Goal: Task Accomplishment & Management: Manage account settings

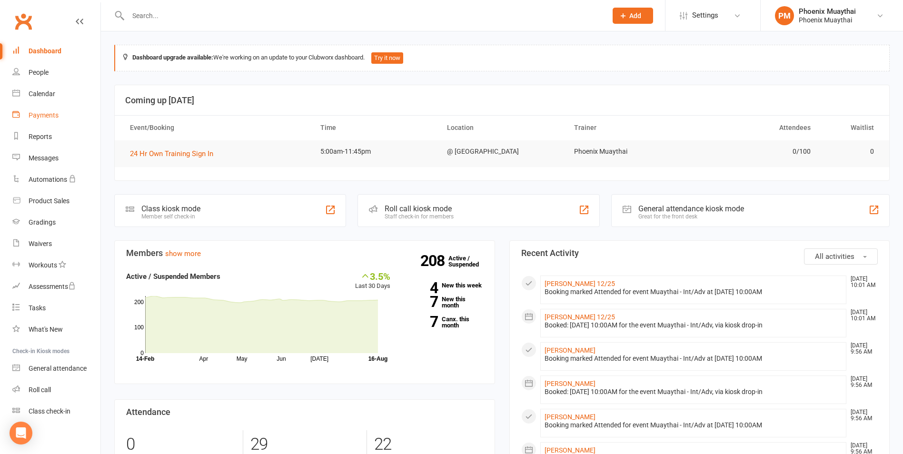
click at [53, 117] on div "Payments" at bounding box center [44, 115] width 30 height 8
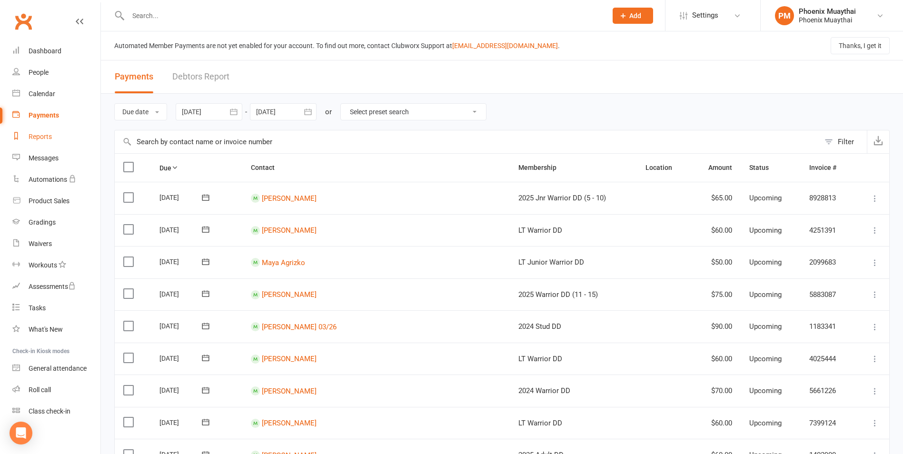
click at [55, 133] on link "Reports" at bounding box center [56, 136] width 88 height 21
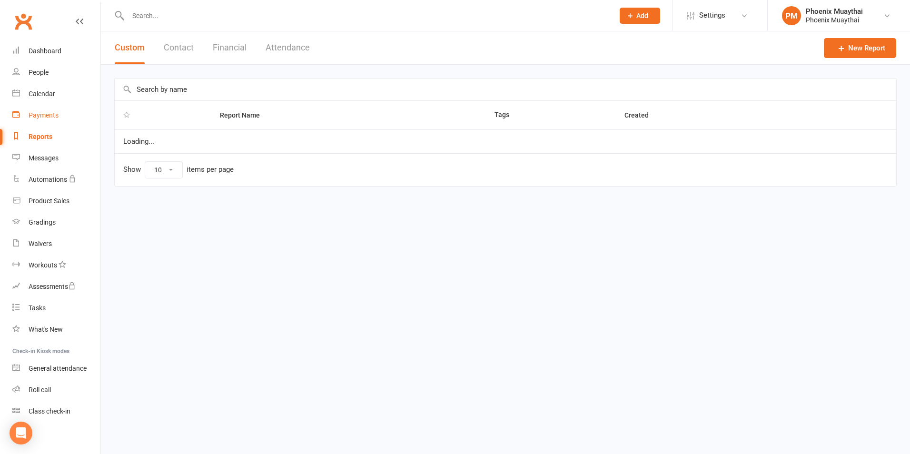
select select "100"
click at [186, 37] on button "Contact" at bounding box center [179, 47] width 30 height 33
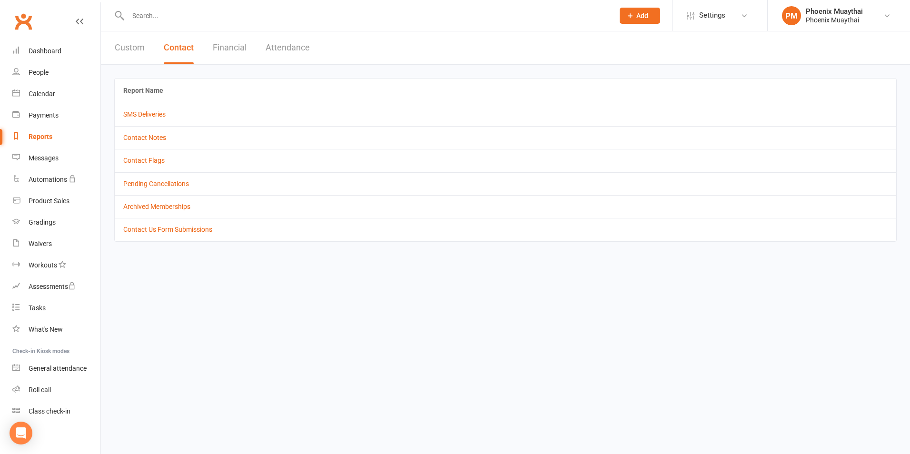
click at [231, 50] on button "Financial" at bounding box center [230, 47] width 34 height 33
click at [163, 137] on link "Daily Takings Report" at bounding box center [153, 138] width 60 height 8
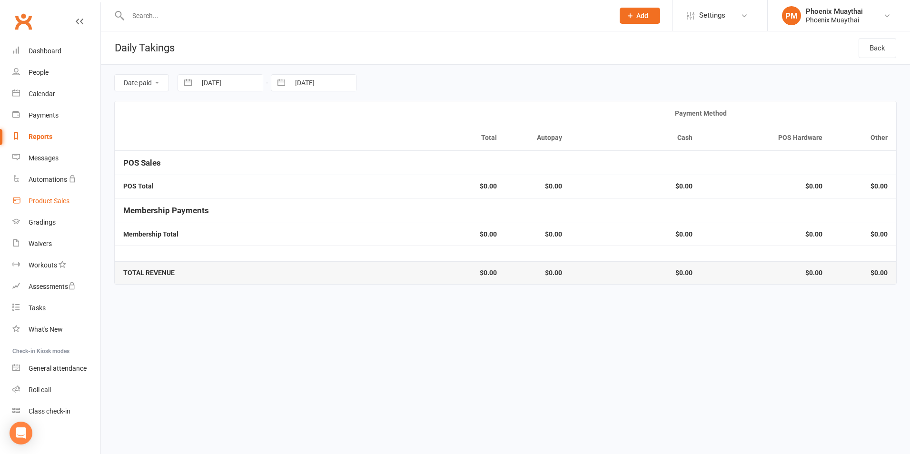
click at [68, 196] on link "Product Sales" at bounding box center [56, 200] width 88 height 21
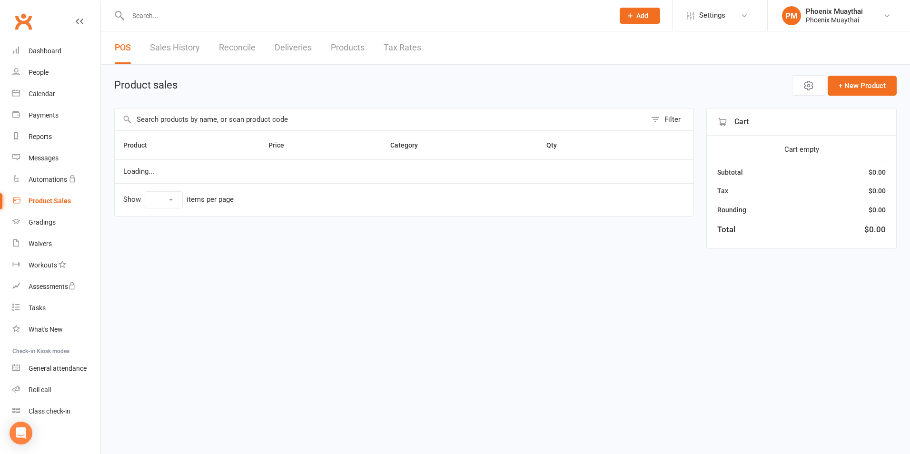
select select "100"
click at [210, 121] on input "text" at bounding box center [380, 119] width 531 height 22
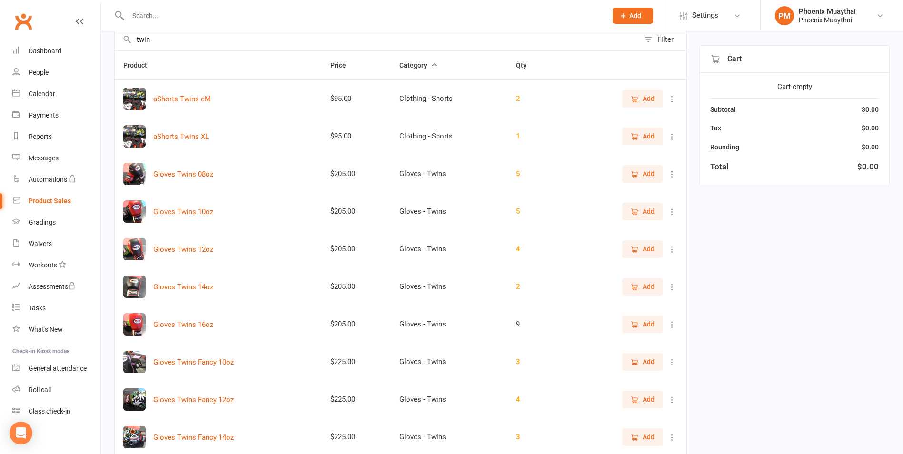
scroll to position [143, 0]
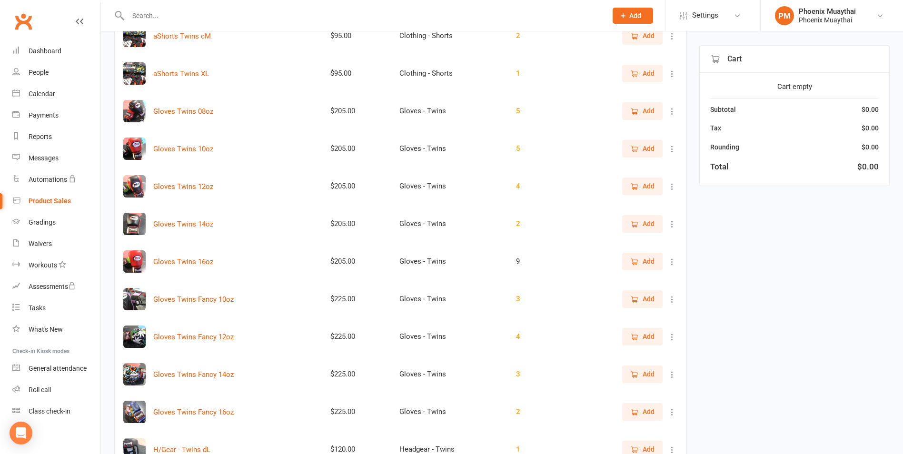
type input "twin"
click at [634, 376] on icon "button" at bounding box center [633, 373] width 5 height 5
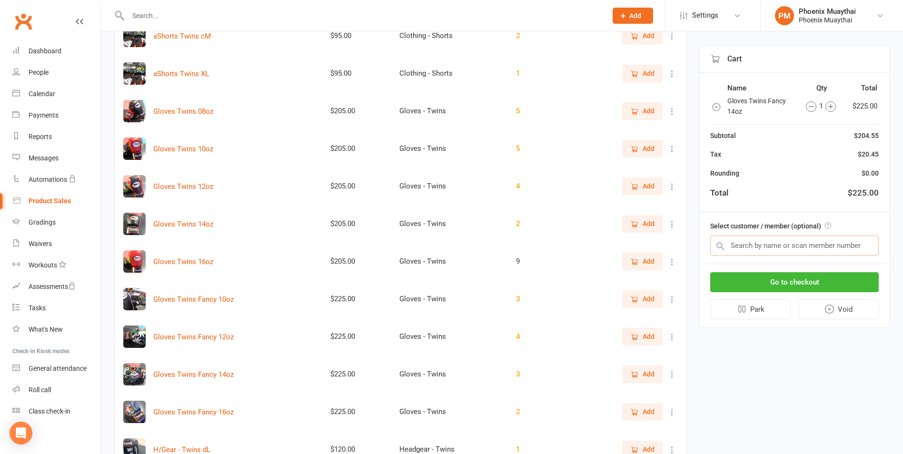
click at [753, 243] on input "text" at bounding box center [794, 245] width 168 height 20
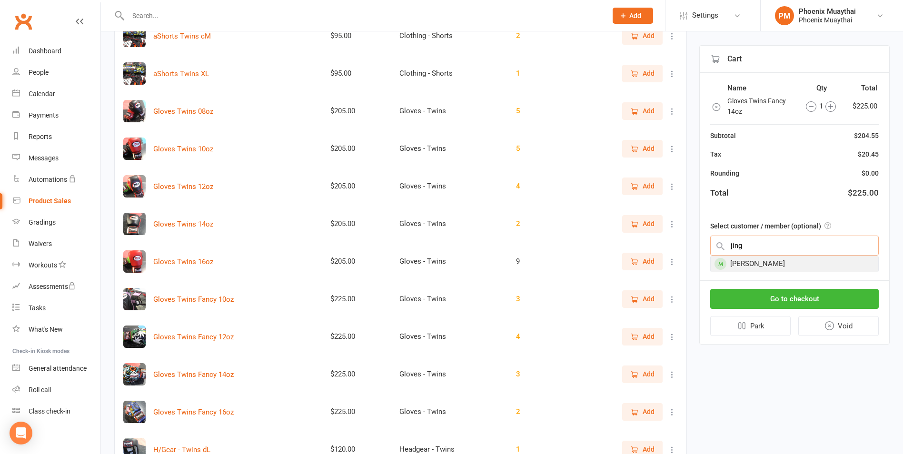
type input "jing"
click at [756, 257] on div "[PERSON_NAME]" at bounding box center [793, 264] width 167 height 16
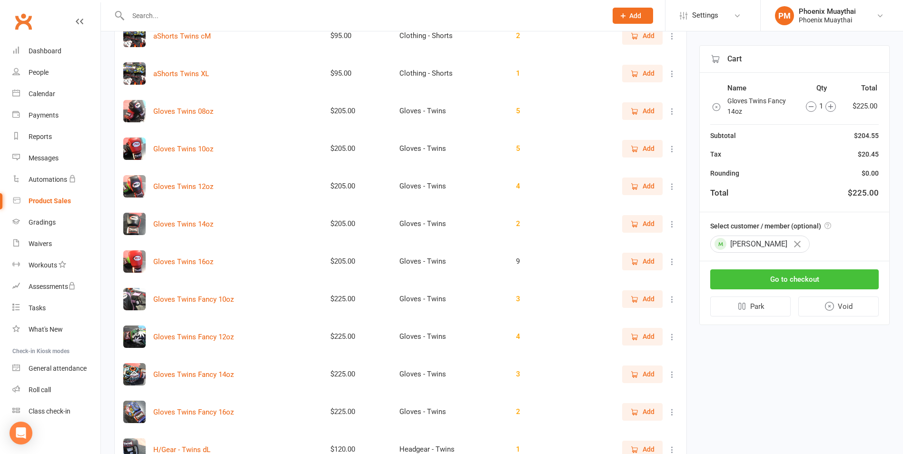
click at [763, 277] on button "Go to checkout" at bounding box center [794, 279] width 168 height 20
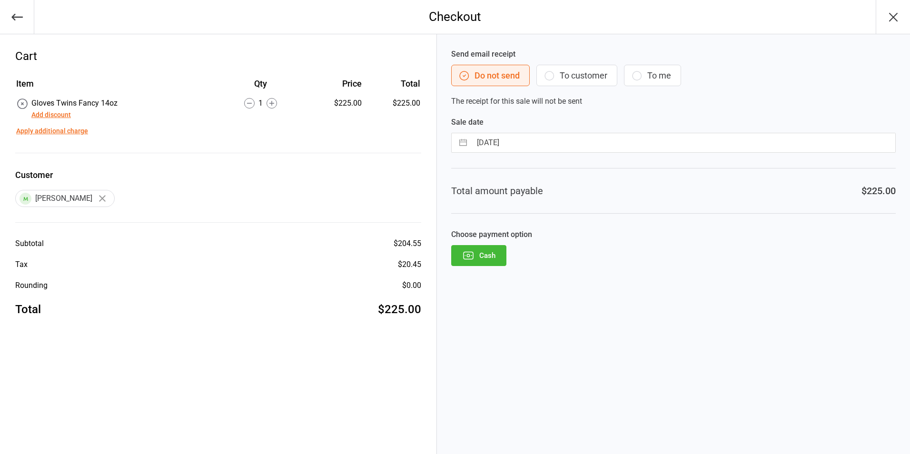
click at [501, 257] on button "Cash" at bounding box center [478, 255] width 55 height 21
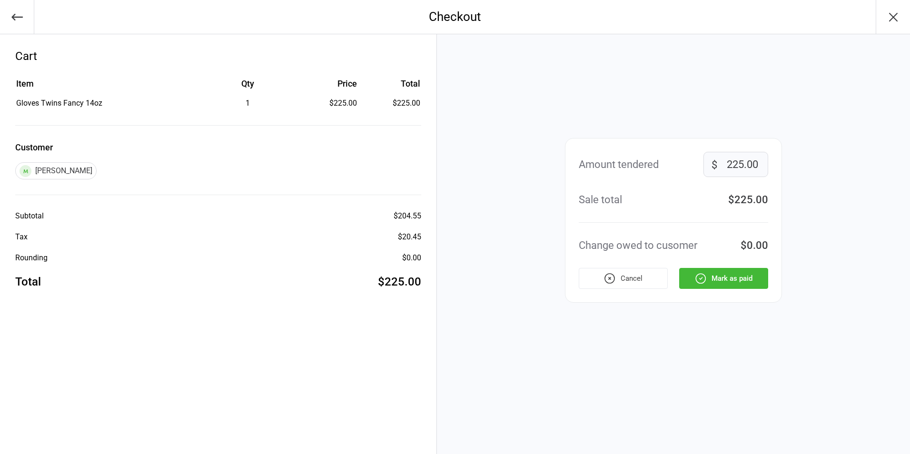
click at [706, 273] on icon "button" at bounding box center [700, 278] width 12 height 12
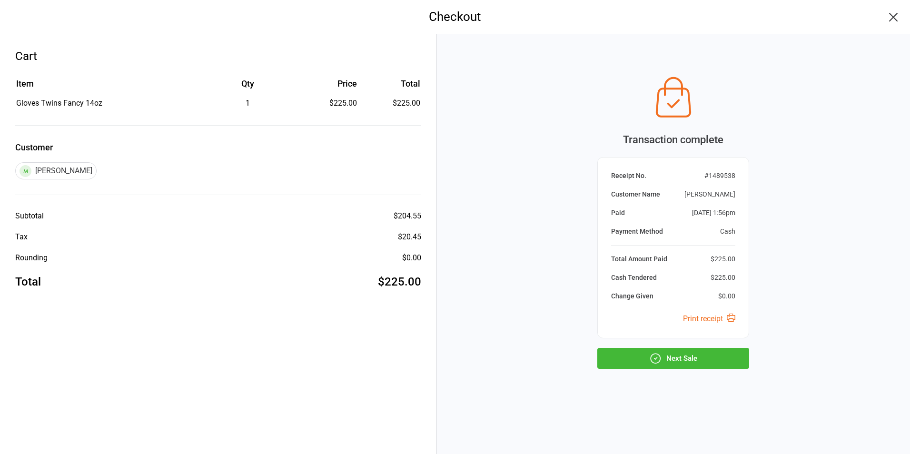
click at [715, 352] on button "Next Sale" at bounding box center [673, 358] width 152 height 21
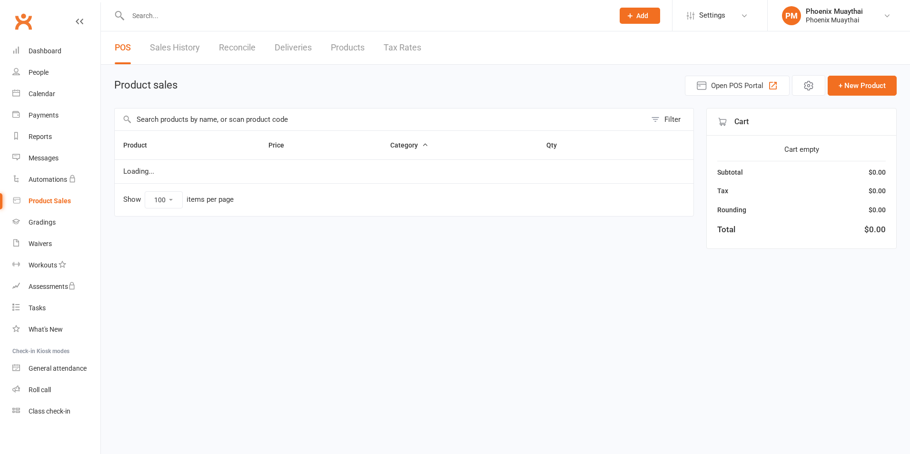
select select "100"
click at [267, 121] on input "text" at bounding box center [380, 119] width 531 height 22
type input "6"
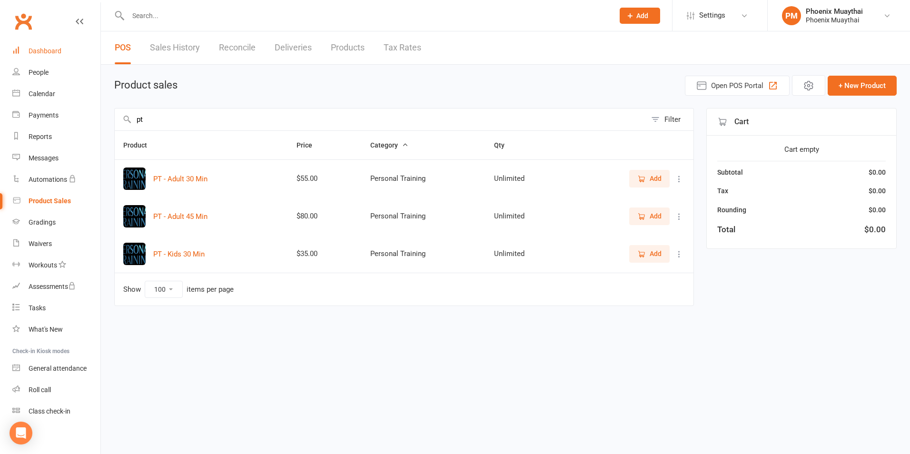
type input "pt"
click at [44, 56] on link "Dashboard" at bounding box center [56, 50] width 88 height 21
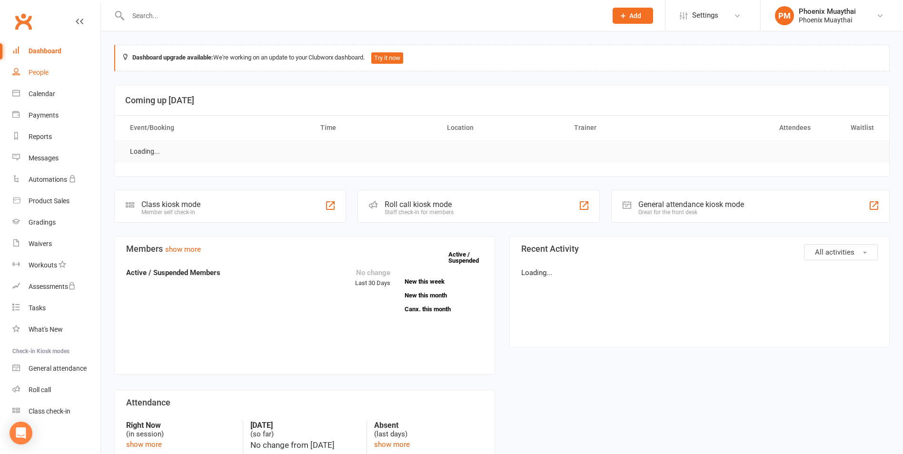
click at [44, 68] on link "People" at bounding box center [56, 72] width 88 height 21
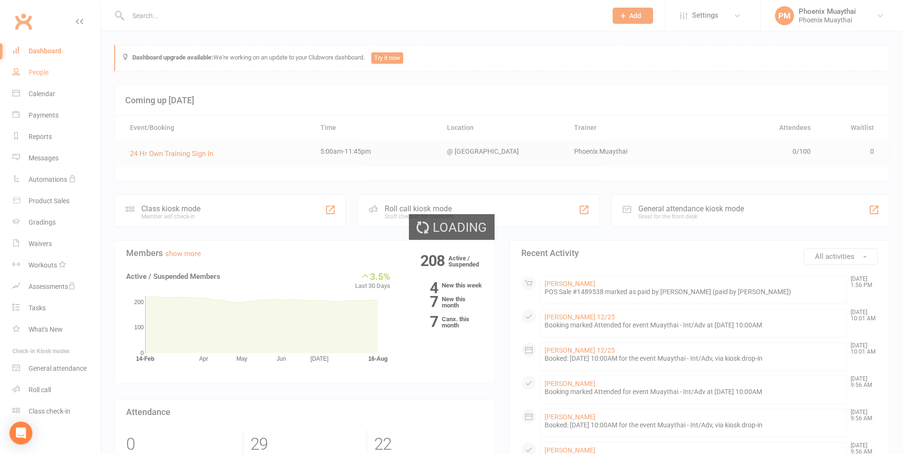
select select "100"
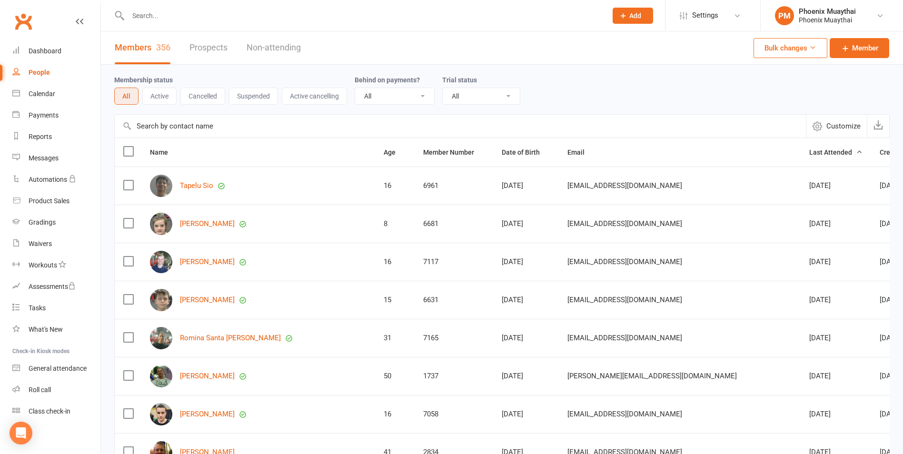
click at [216, 123] on input "text" at bounding box center [460, 126] width 691 height 23
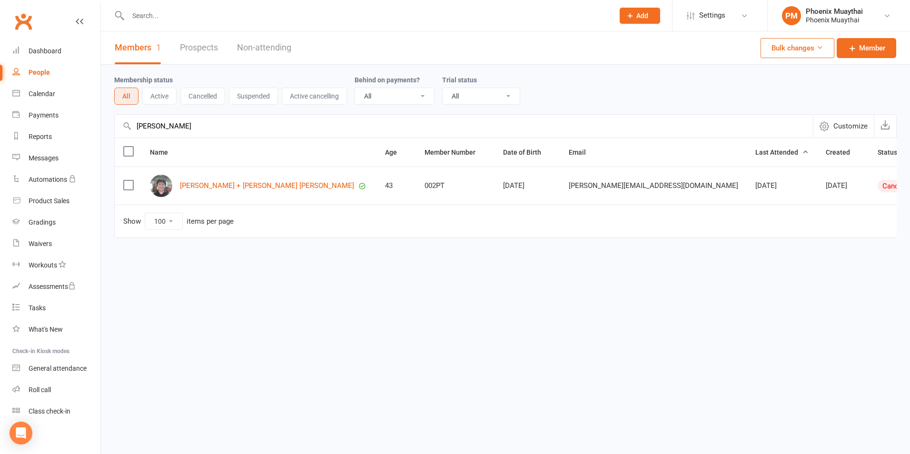
type input "chen"
click at [219, 191] on div "[PERSON_NAME] + [PERSON_NAME] [PERSON_NAME]" at bounding box center [259, 186] width 218 height 22
click at [214, 183] on link "[PERSON_NAME] + [PERSON_NAME] [PERSON_NAME]" at bounding box center [267, 186] width 174 height 8
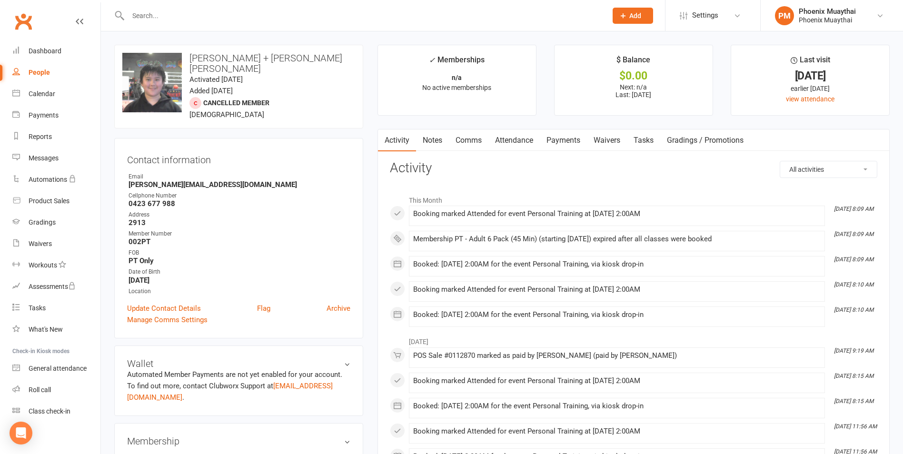
click at [568, 144] on link "Payments" at bounding box center [563, 140] width 47 height 22
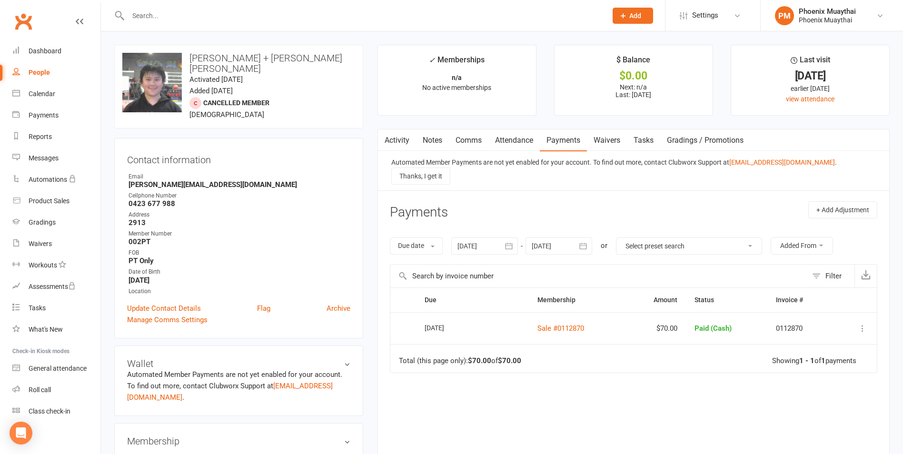
click at [665, 140] on link "Gradings / Promotions" at bounding box center [705, 140] width 90 height 22
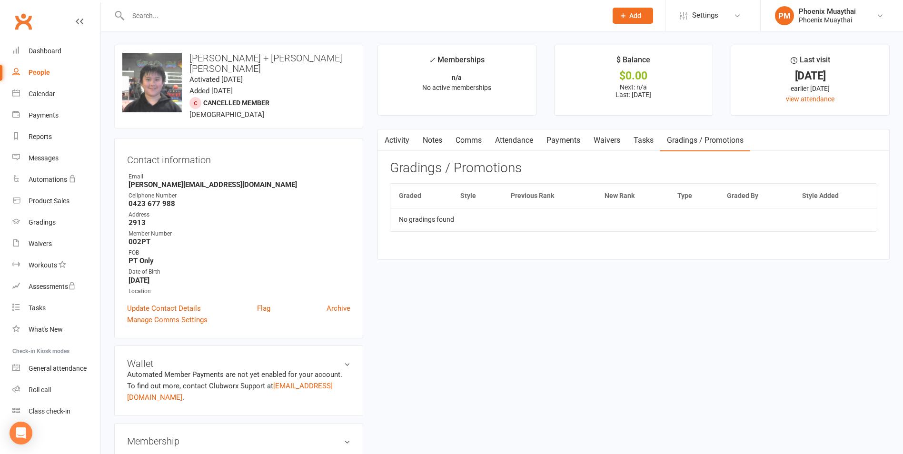
click at [638, 140] on link "Tasks" at bounding box center [643, 140] width 33 height 22
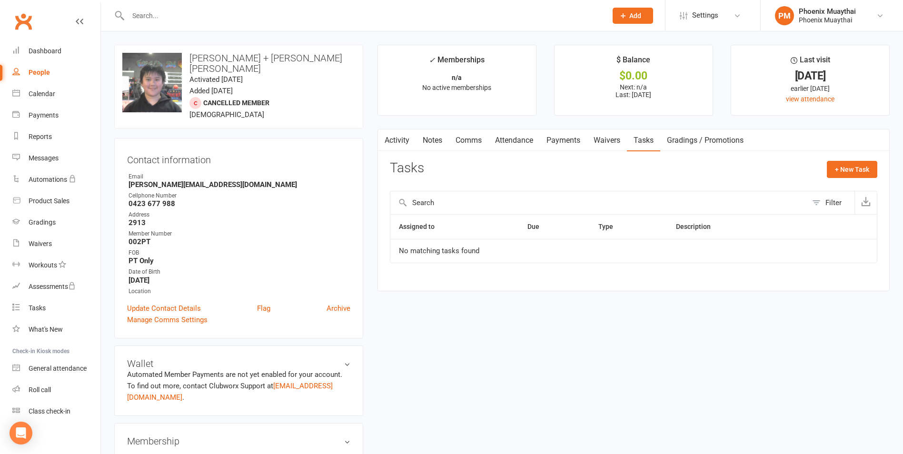
click at [607, 144] on link "Waivers" at bounding box center [607, 140] width 40 height 22
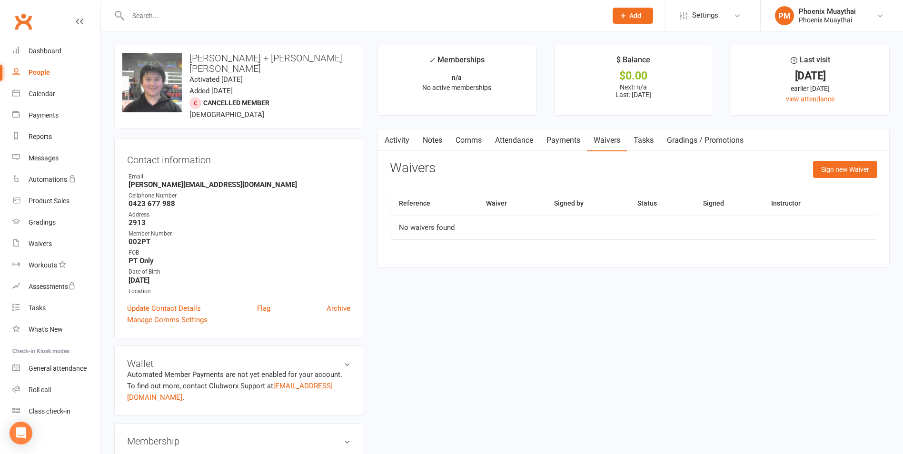
click at [572, 144] on link "Payments" at bounding box center [563, 140] width 47 height 22
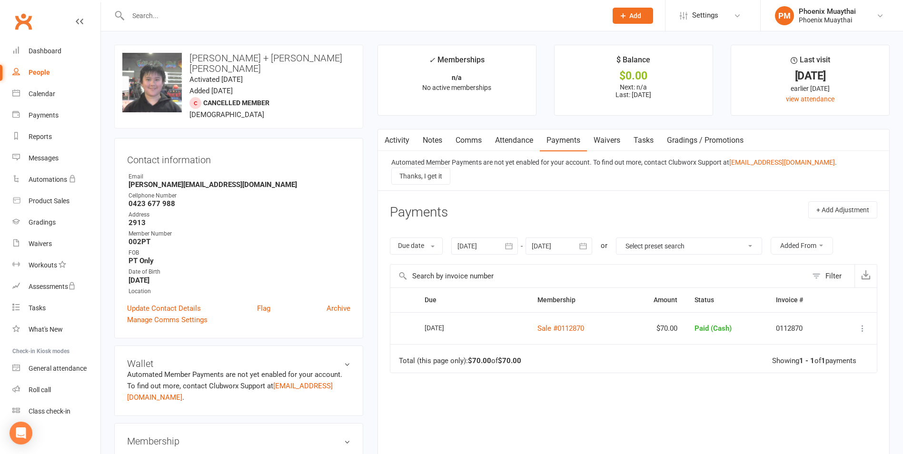
click at [517, 142] on link "Attendance" at bounding box center [513, 140] width 51 height 22
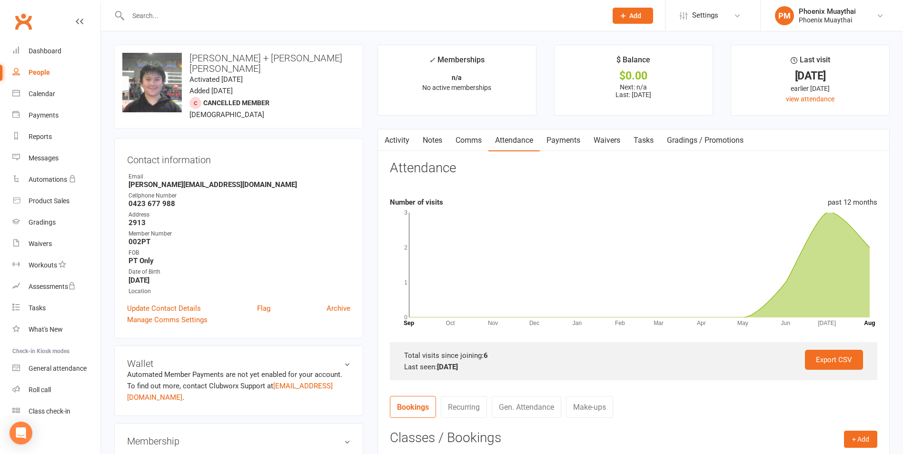
click at [478, 143] on link "Comms" at bounding box center [468, 140] width 39 height 22
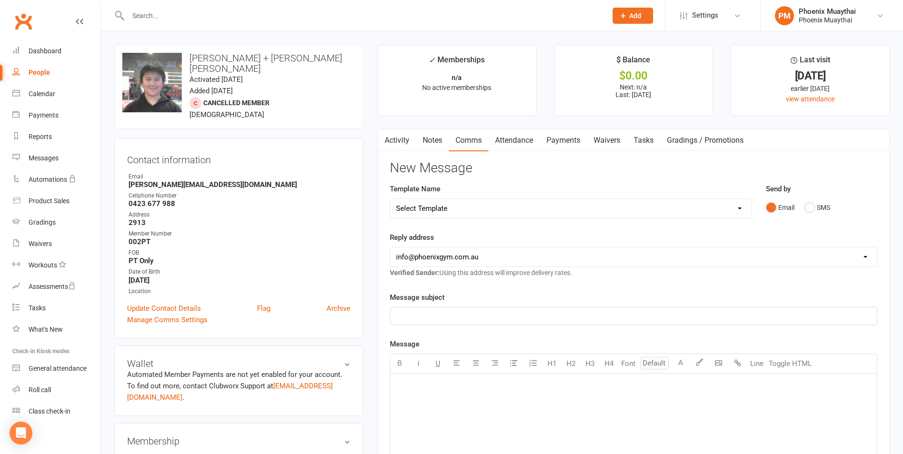
click at [429, 147] on link "Notes" at bounding box center [432, 140] width 33 height 22
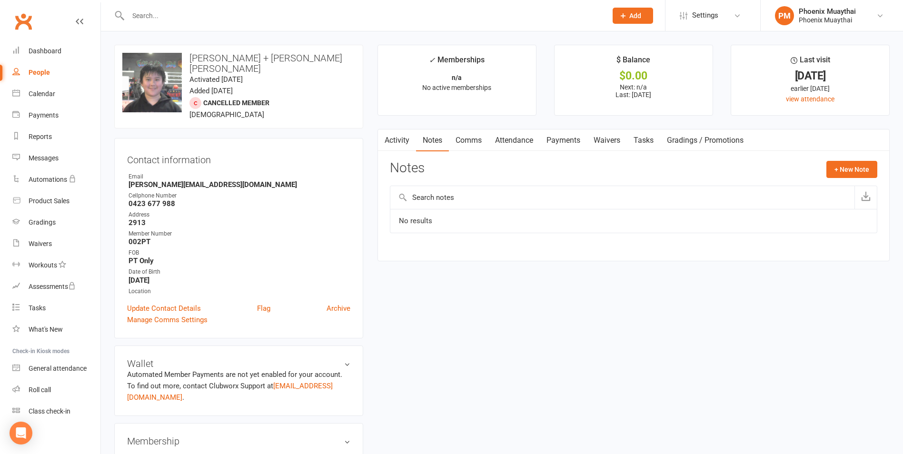
click at [403, 145] on link "Activity" at bounding box center [397, 140] width 38 height 22
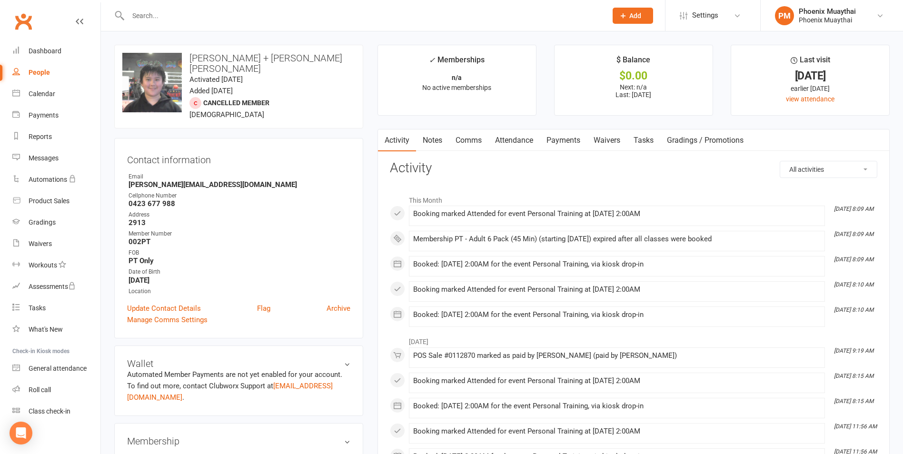
click at [564, 147] on link "Payments" at bounding box center [563, 140] width 47 height 22
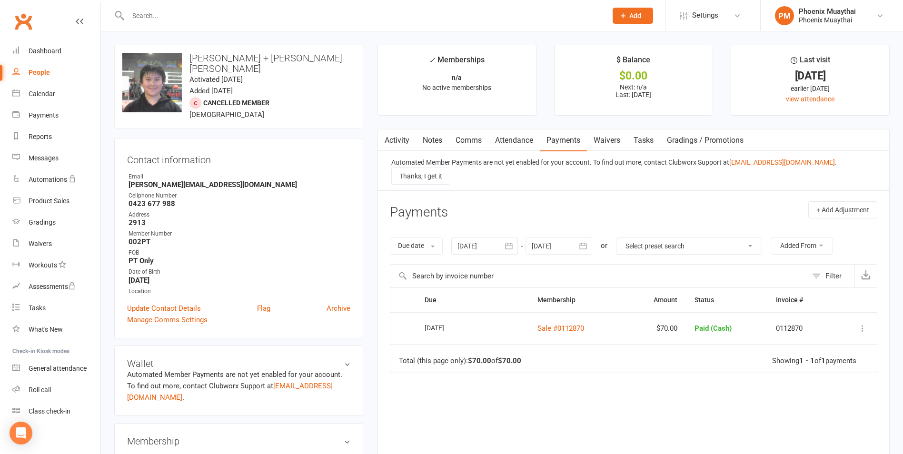
click at [681, 240] on select "Select preset search All failures All skipped payments All pending payments All…" at bounding box center [688, 246] width 145 height 16
click at [400, 143] on link "Activity" at bounding box center [397, 140] width 38 height 22
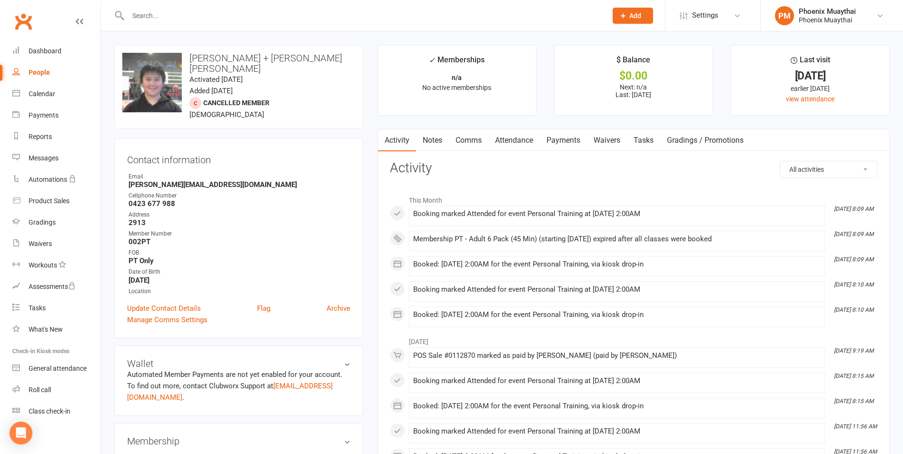
click at [445, 146] on link "Notes" at bounding box center [432, 140] width 33 height 22
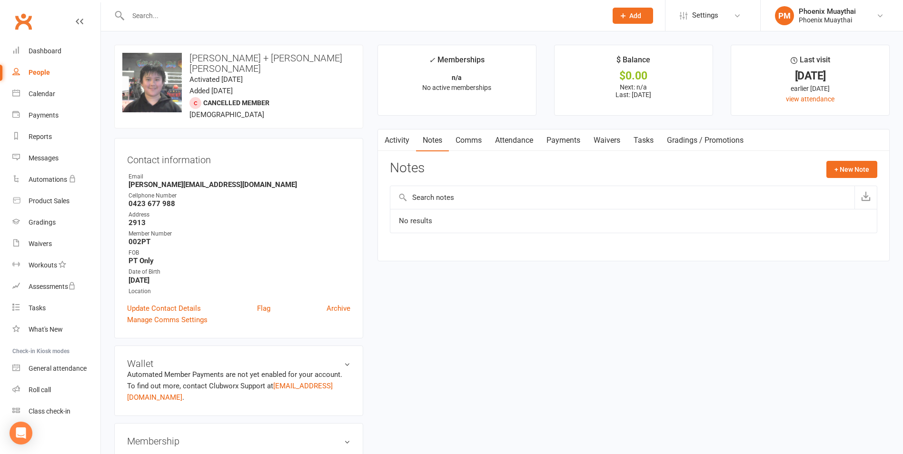
click at [462, 144] on link "Comms" at bounding box center [468, 140] width 39 height 22
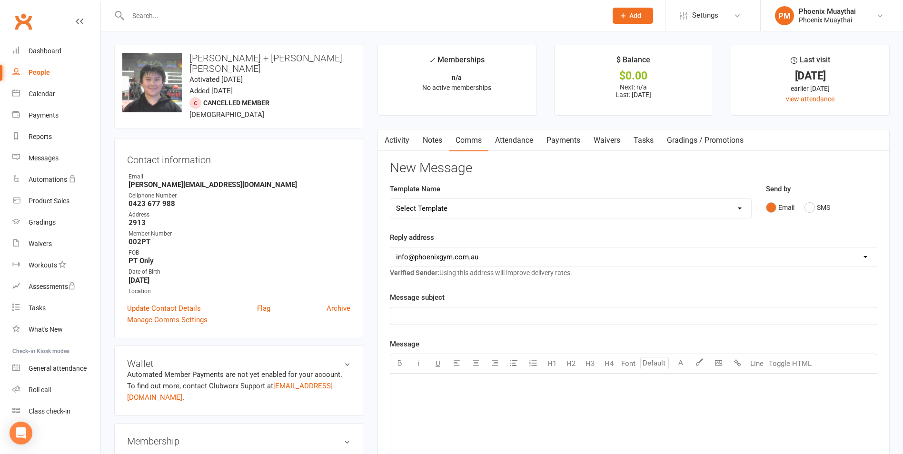
click at [566, 137] on link "Payments" at bounding box center [563, 140] width 47 height 22
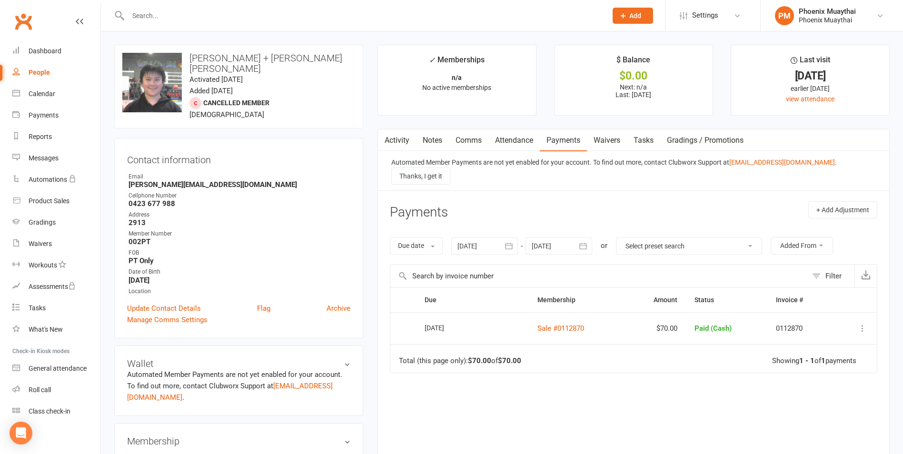
scroll to position [143, 0]
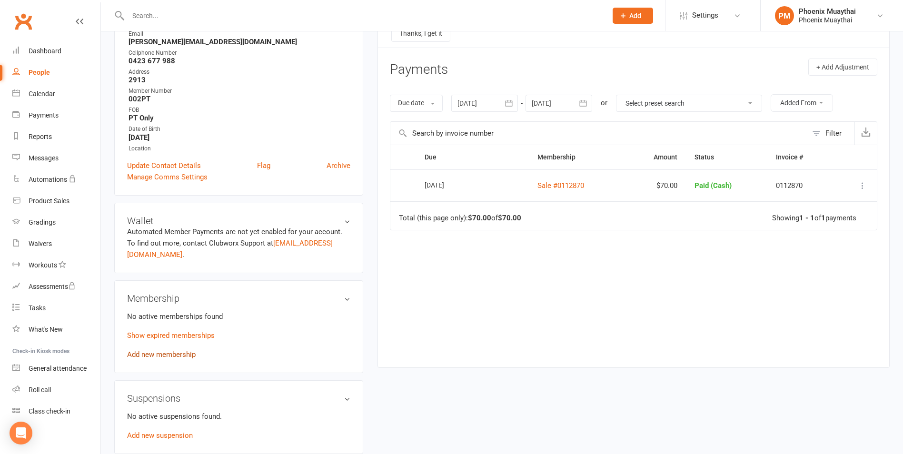
click at [183, 350] on link "Add new membership" at bounding box center [161, 354] width 69 height 9
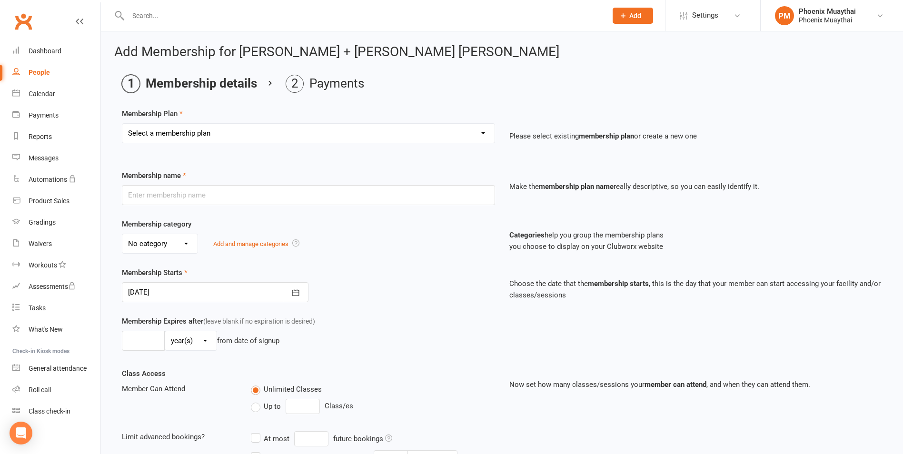
click at [217, 130] on select "Select a membership plan Create new Membership Plan 2025 Adult DD 2025 Adult PI…" at bounding box center [308, 133] width 372 height 19
select select "33"
click at [122, 124] on select "Select a membership plan Create new Membership Plan 2025 Adult DD 2025 Adult PI…" at bounding box center [308, 133] width 372 height 19
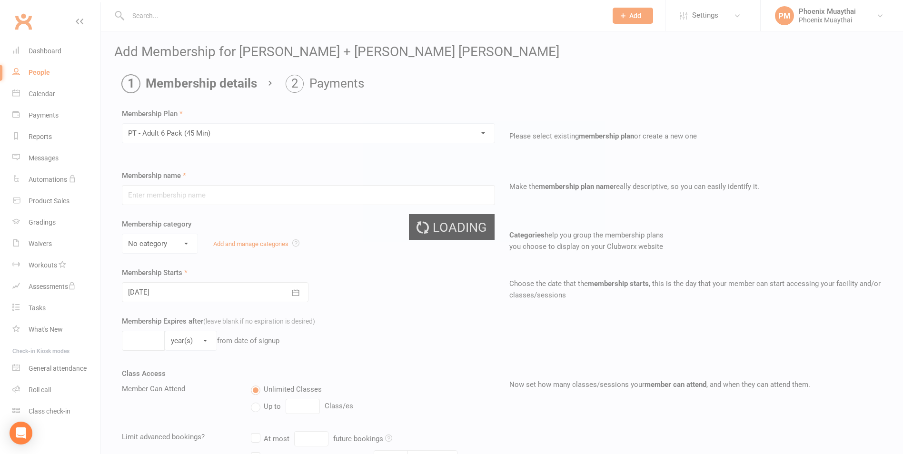
type input "PT - Adult 6 Pack (45 Min)"
select select "5"
type input "4"
select select "2"
type input "6"
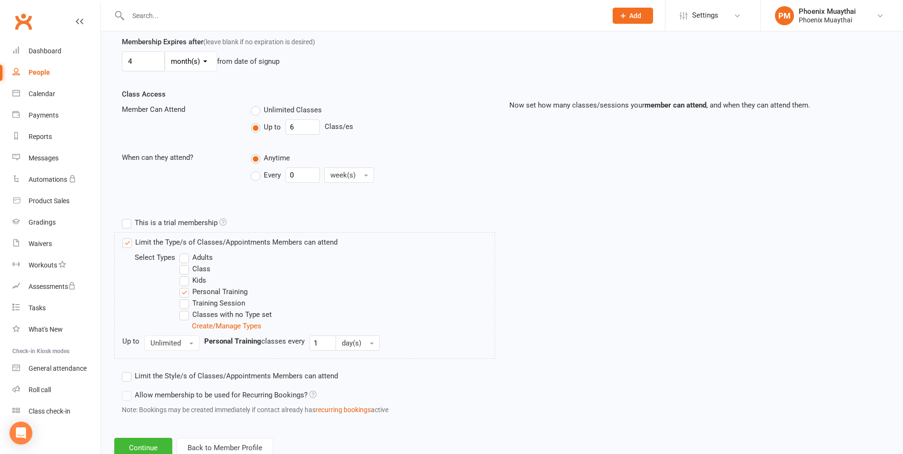
scroll to position [311, 0]
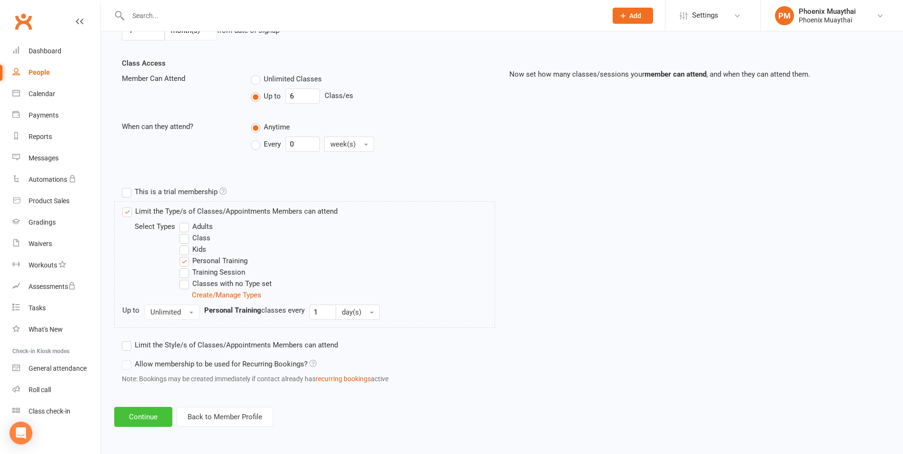
click at [143, 416] on button "Continue" at bounding box center [143, 417] width 58 height 20
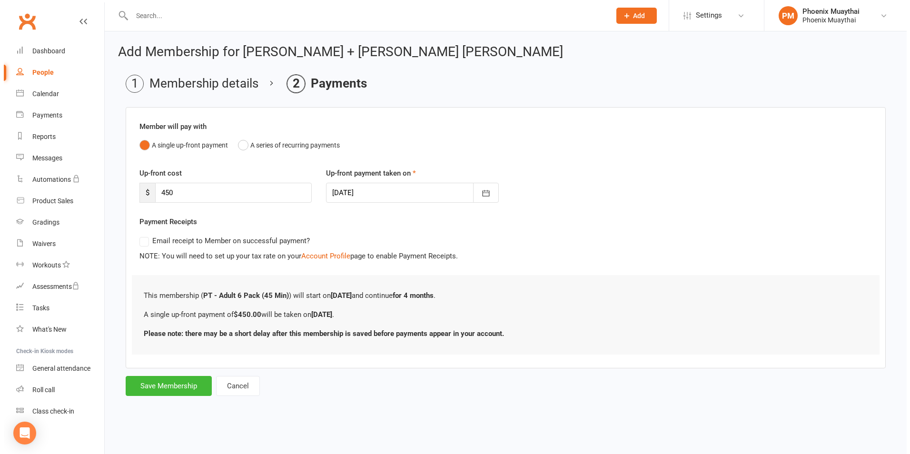
scroll to position [0, 0]
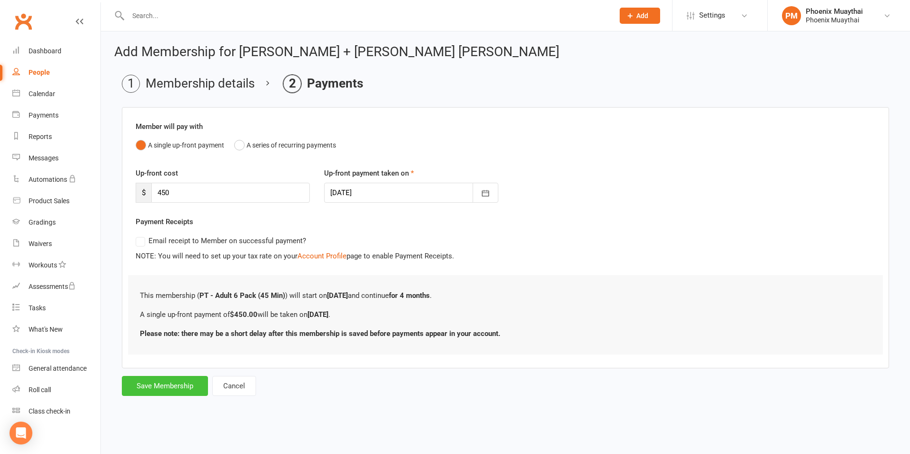
click at [168, 385] on button "Save Membership" at bounding box center [165, 386] width 86 height 20
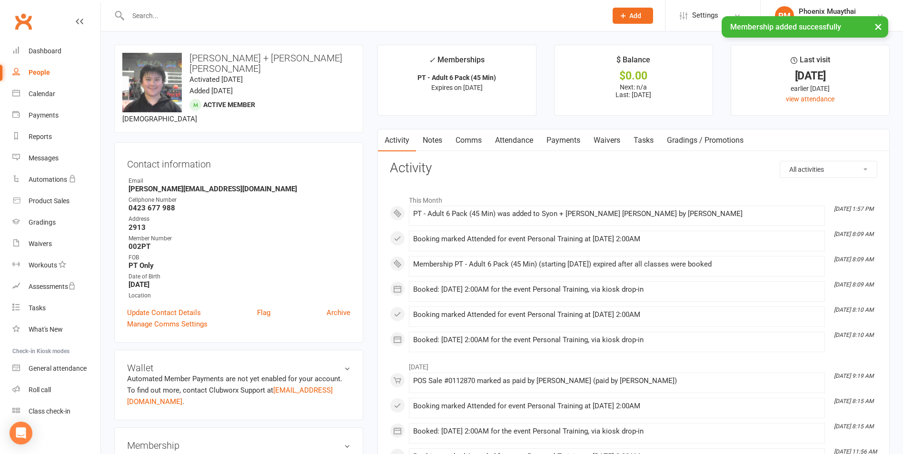
click at [569, 147] on link "Payments" at bounding box center [563, 140] width 47 height 22
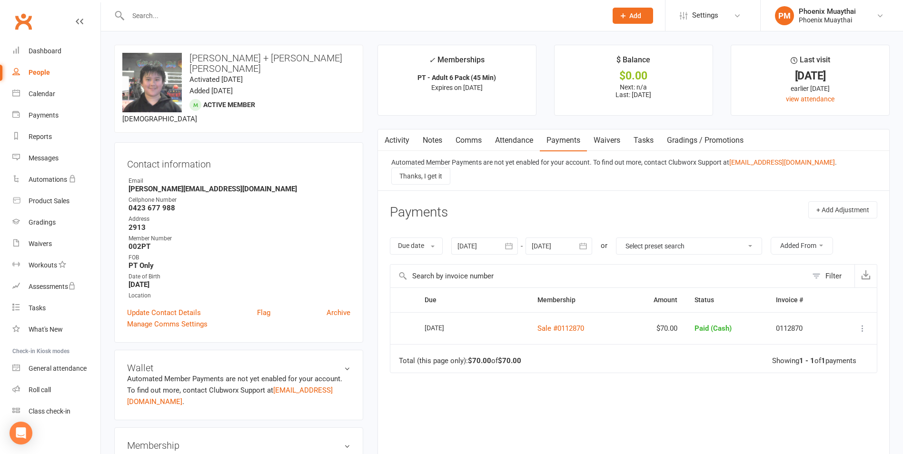
click at [504, 139] on link "Attendance" at bounding box center [513, 140] width 51 height 22
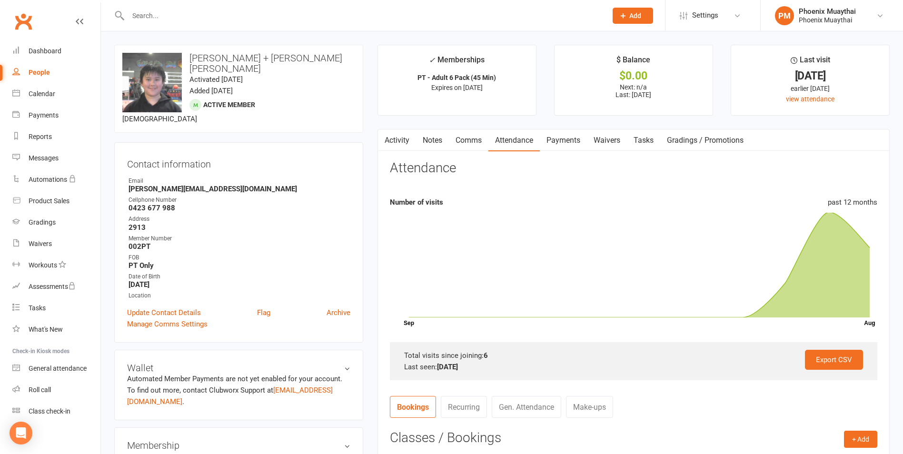
click at [547, 139] on link "Payments" at bounding box center [563, 140] width 47 height 22
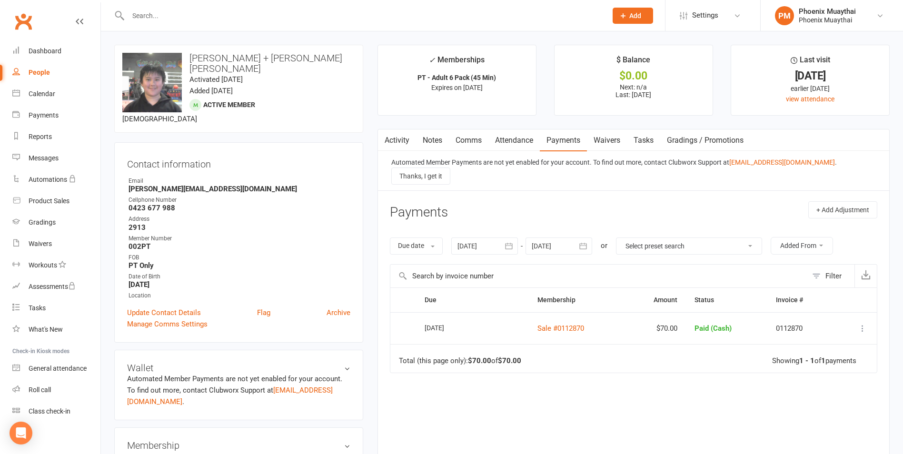
click at [520, 144] on link "Attendance" at bounding box center [513, 140] width 51 height 22
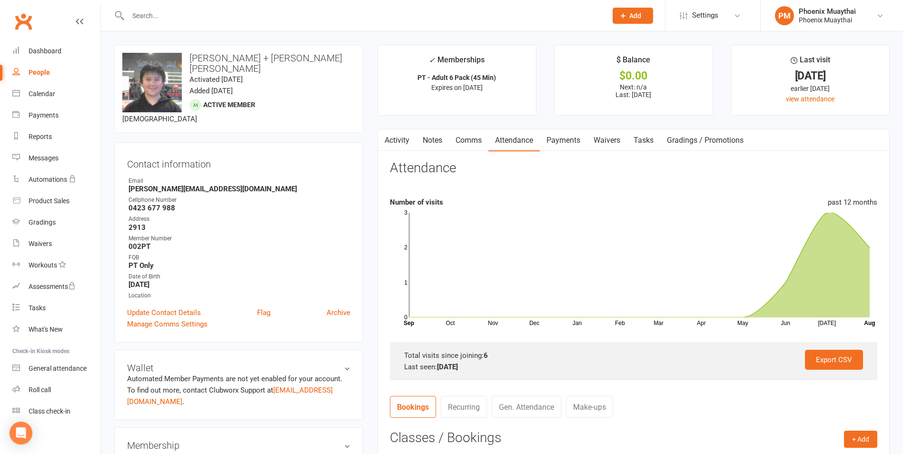
click at [546, 139] on link "Payments" at bounding box center [563, 140] width 47 height 22
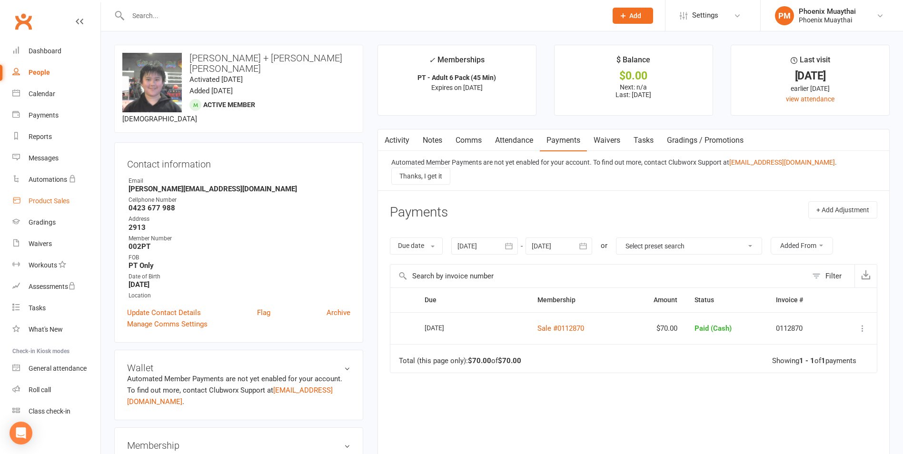
click at [59, 205] on link "Product Sales" at bounding box center [56, 200] width 88 height 21
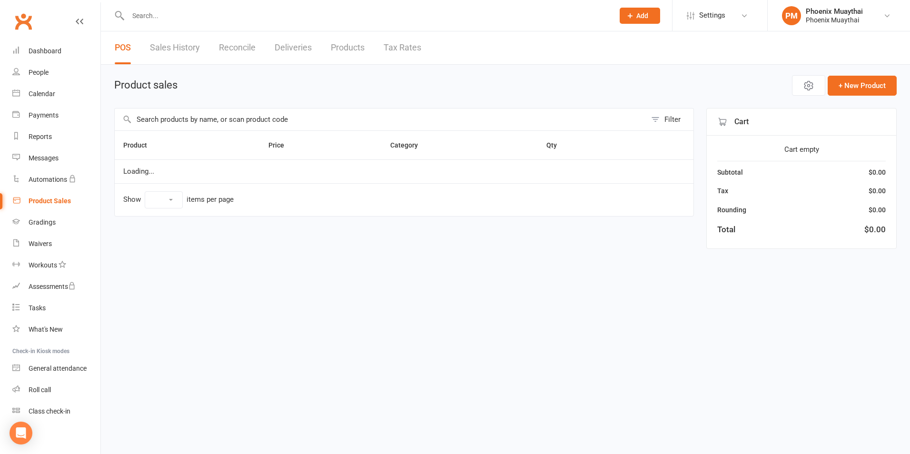
select select "100"
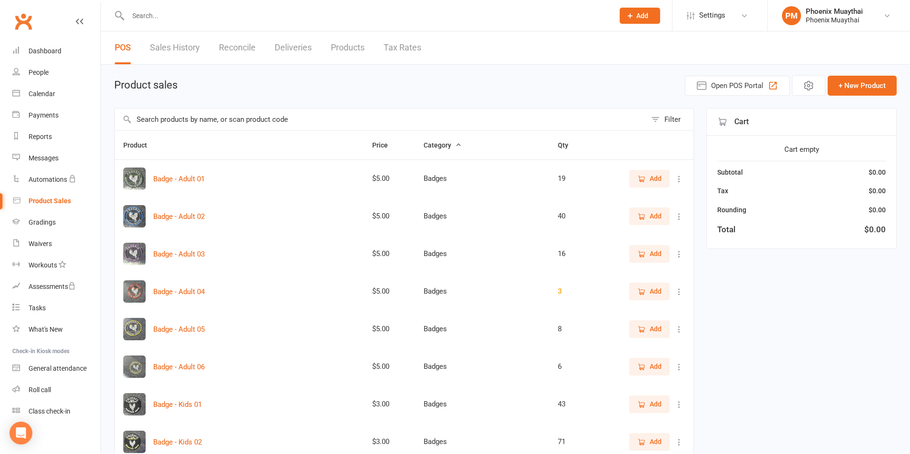
click at [234, 125] on input "text" at bounding box center [380, 119] width 531 height 22
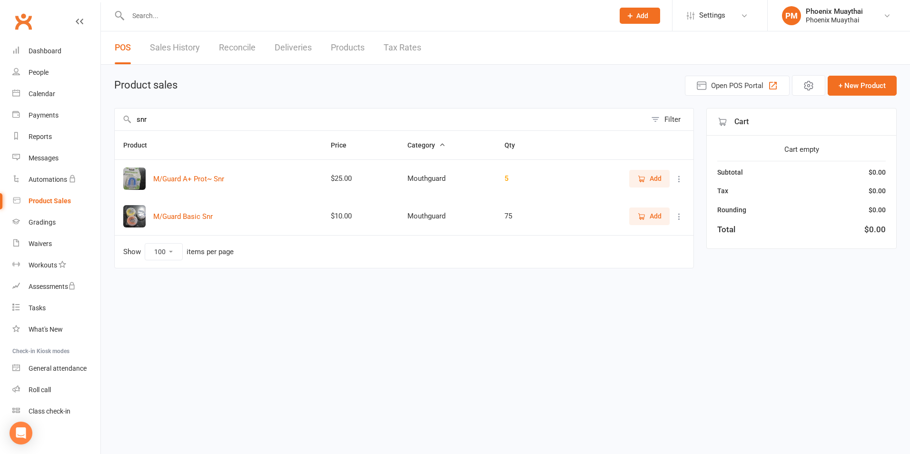
type input "snr"
click at [655, 217] on span "Add" at bounding box center [655, 216] width 12 height 10
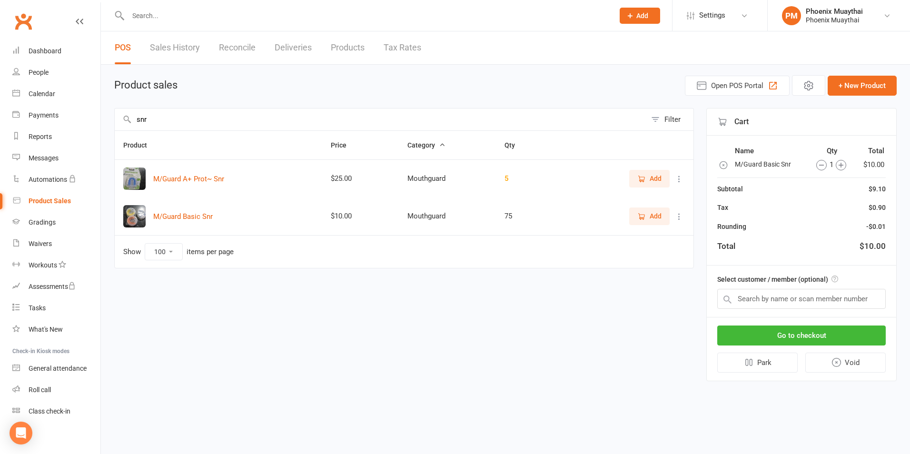
click at [655, 217] on span "Add" at bounding box center [655, 216] width 12 height 10
click at [746, 297] on input "text" at bounding box center [801, 299] width 168 height 20
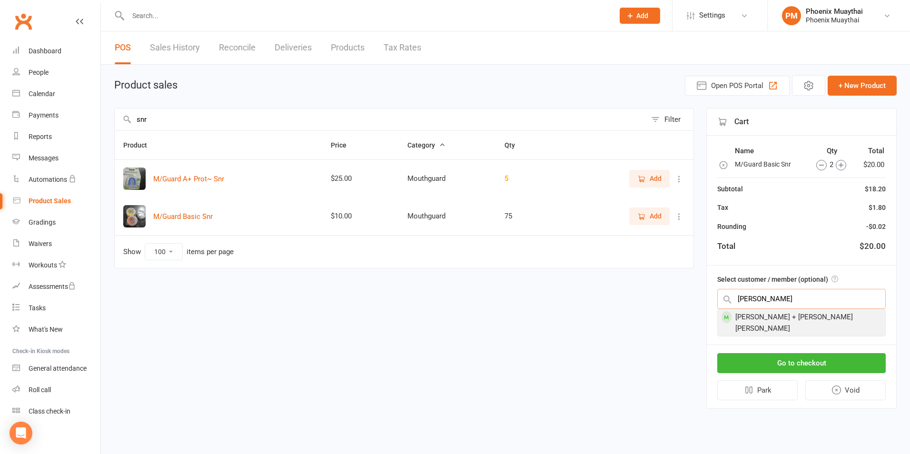
type input "chen"
click at [758, 322] on div "[PERSON_NAME] + [PERSON_NAME] [PERSON_NAME]" at bounding box center [800, 322] width 167 height 27
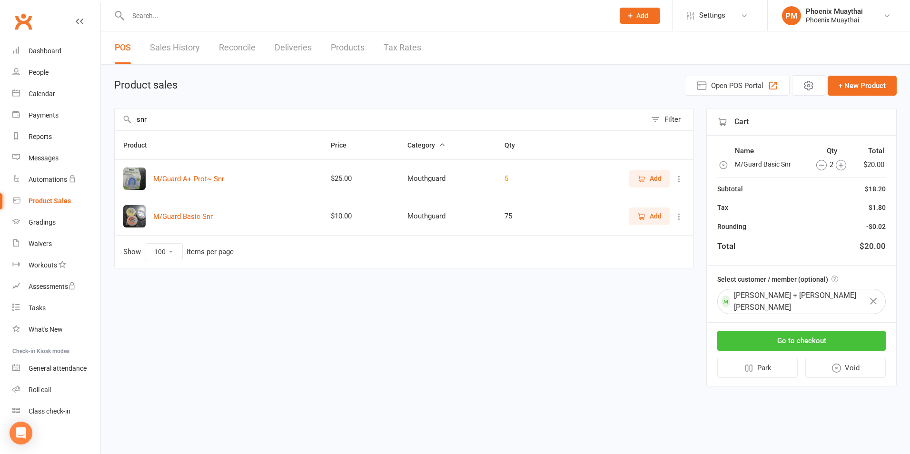
click at [763, 331] on button "Go to checkout" at bounding box center [801, 341] width 168 height 20
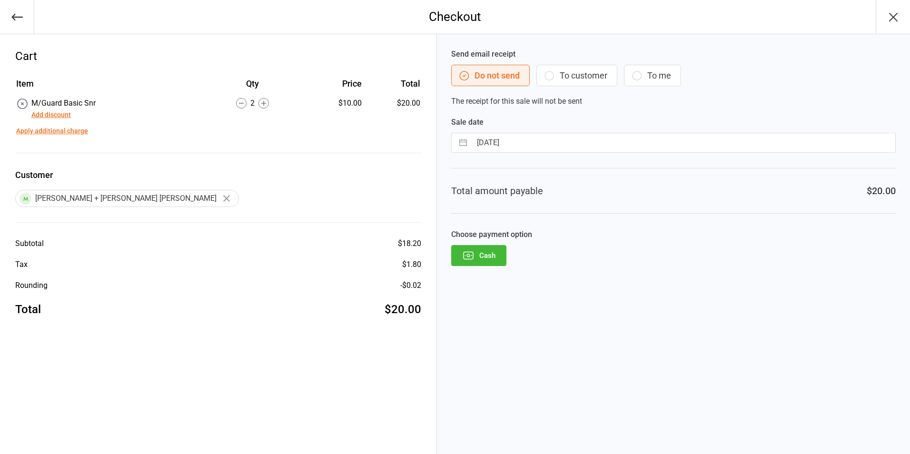
click at [486, 254] on button "Cash" at bounding box center [478, 255] width 55 height 21
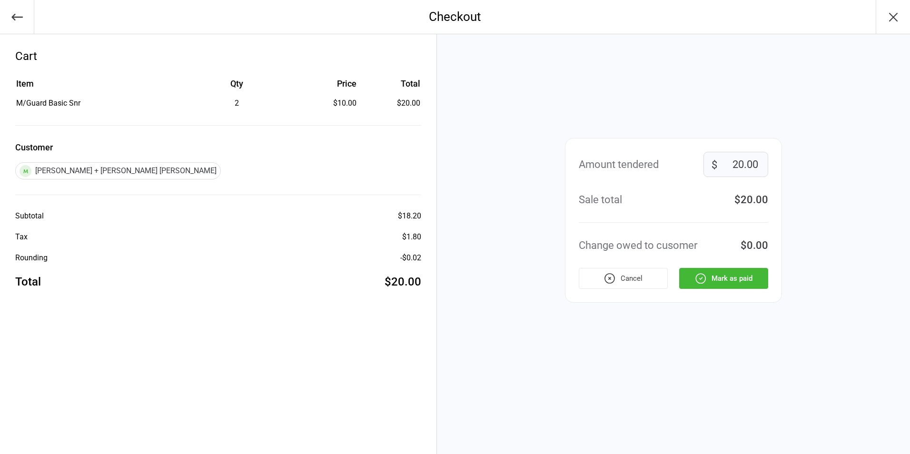
click at [746, 271] on button "Mark as paid" at bounding box center [723, 278] width 89 height 21
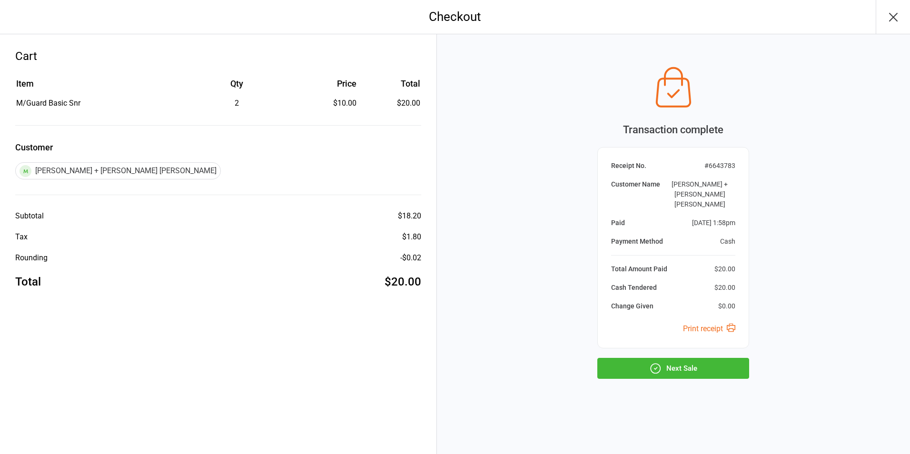
click at [686, 359] on button "Next Sale" at bounding box center [673, 368] width 152 height 21
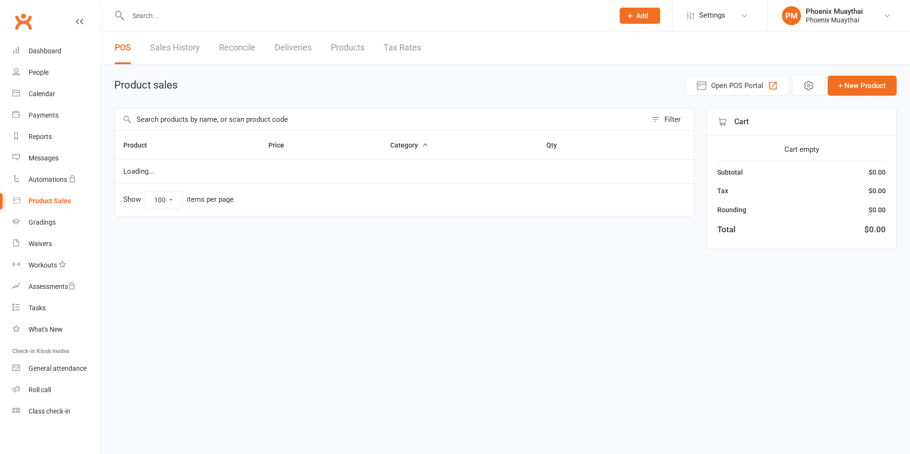
select select "100"
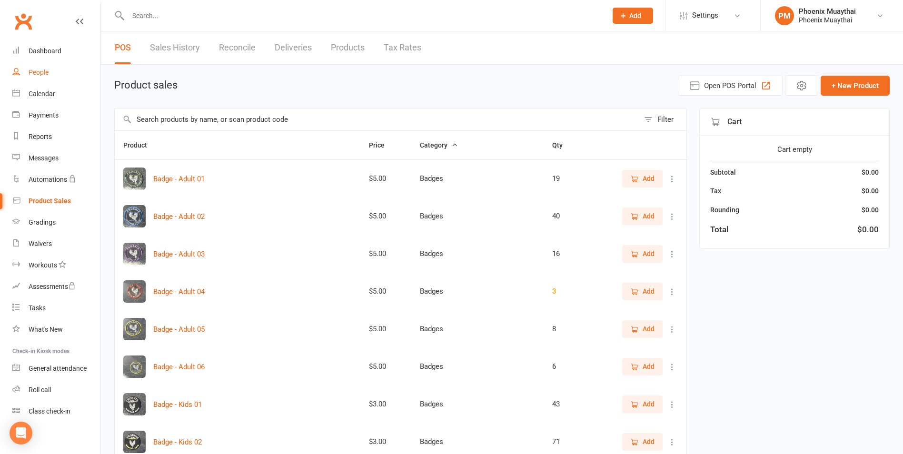
click at [50, 76] on link "People" at bounding box center [56, 72] width 88 height 21
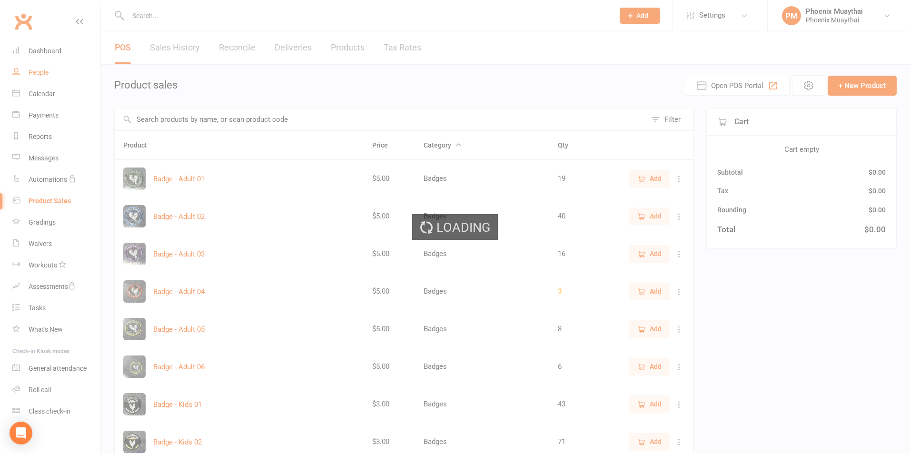
select select "100"
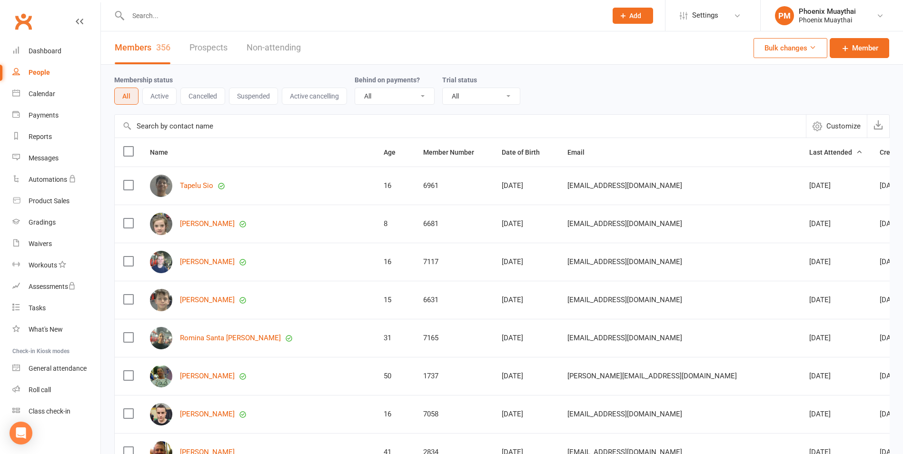
click at [208, 133] on input "text" at bounding box center [460, 126] width 691 height 23
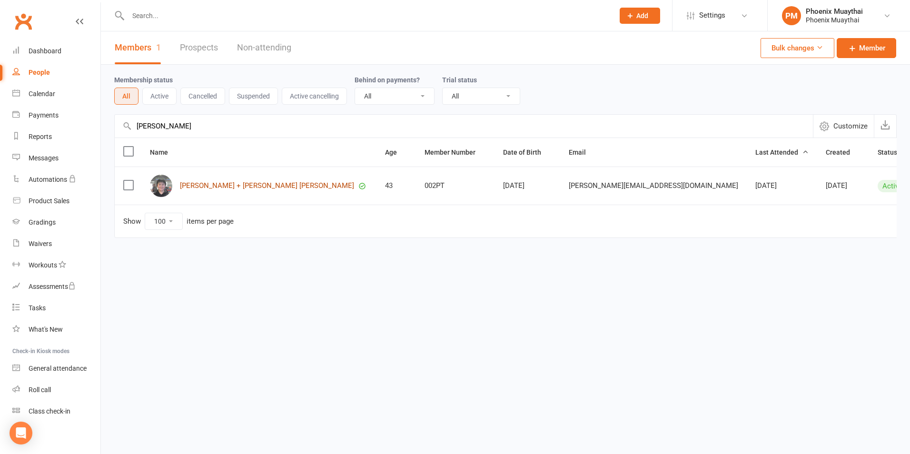
type input "chen"
click at [228, 185] on link "[PERSON_NAME] + [PERSON_NAME] [PERSON_NAME]" at bounding box center [267, 186] width 174 height 8
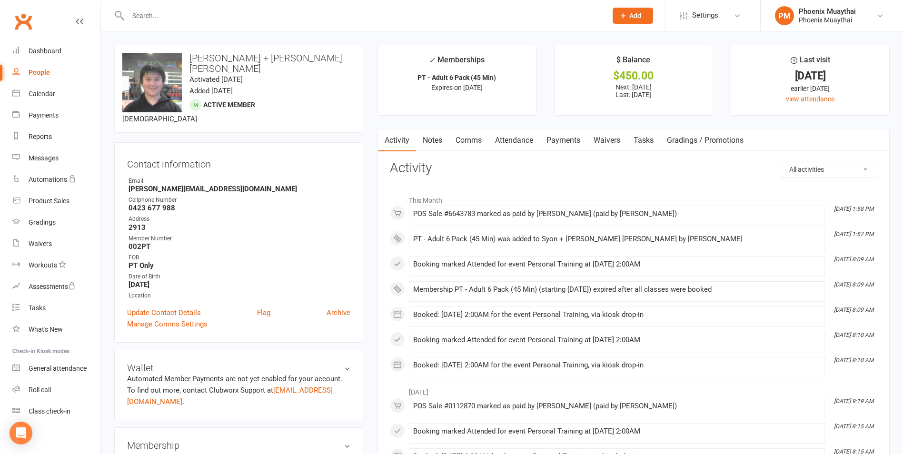
click at [564, 140] on link "Payments" at bounding box center [563, 140] width 47 height 22
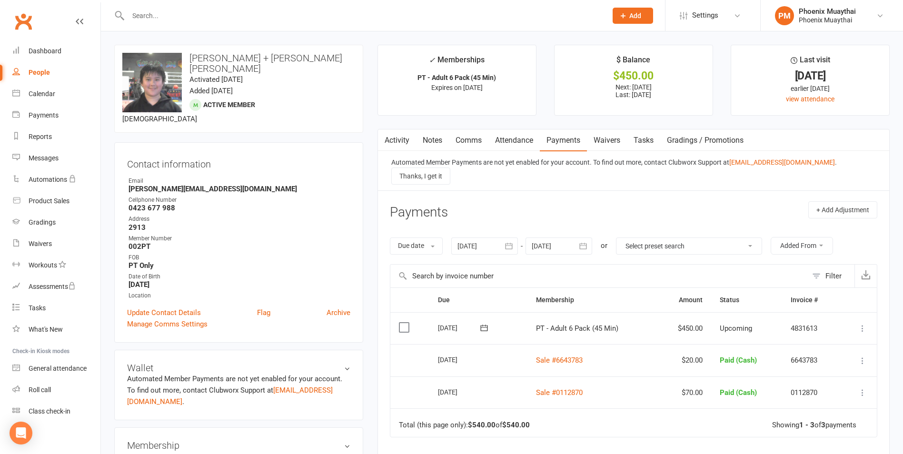
click at [860, 324] on icon at bounding box center [862, 329] width 10 height 10
click at [837, 340] on link "Mark as Paid (Cash)" at bounding box center [820, 346] width 94 height 19
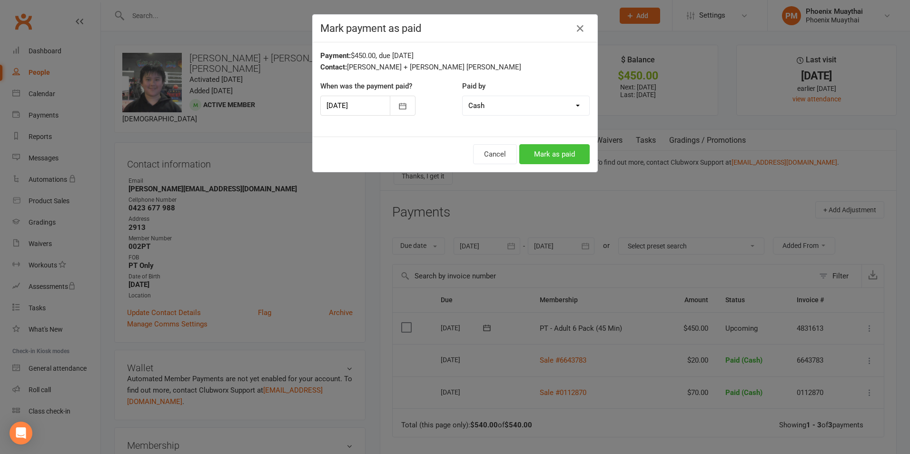
click at [549, 153] on button "Mark as paid" at bounding box center [554, 154] width 70 height 20
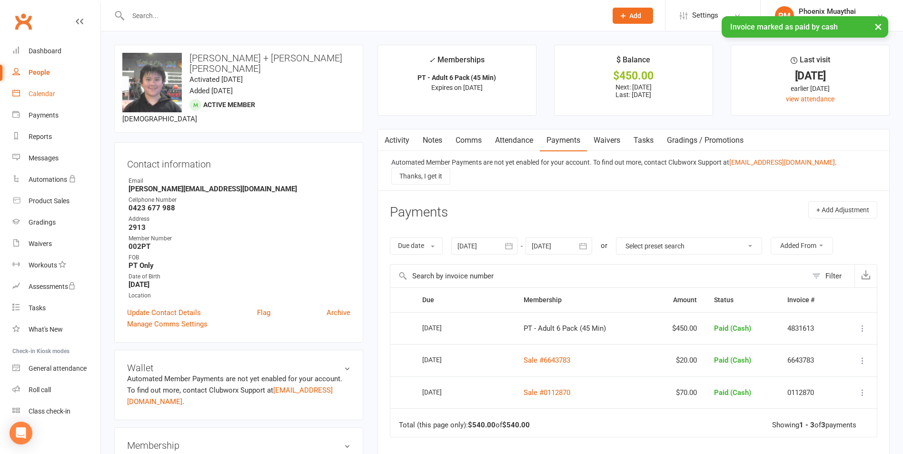
click at [45, 103] on link "Calendar" at bounding box center [56, 93] width 88 height 21
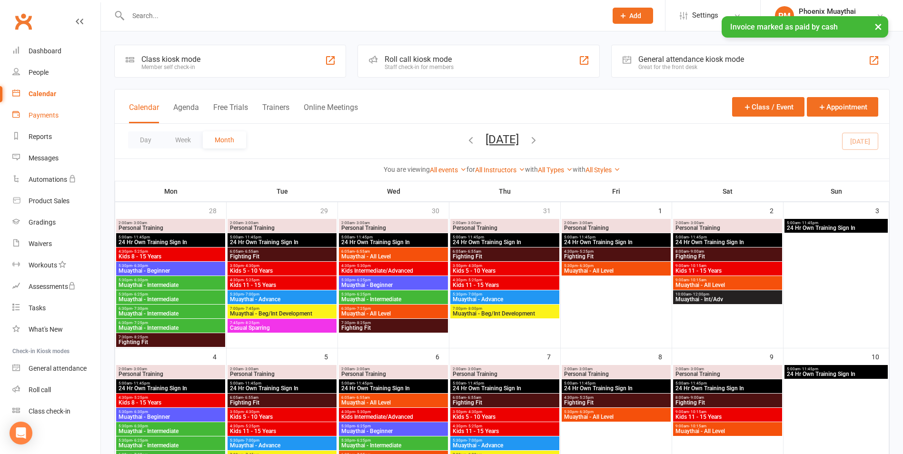
click at [55, 123] on link "Payments" at bounding box center [56, 115] width 88 height 21
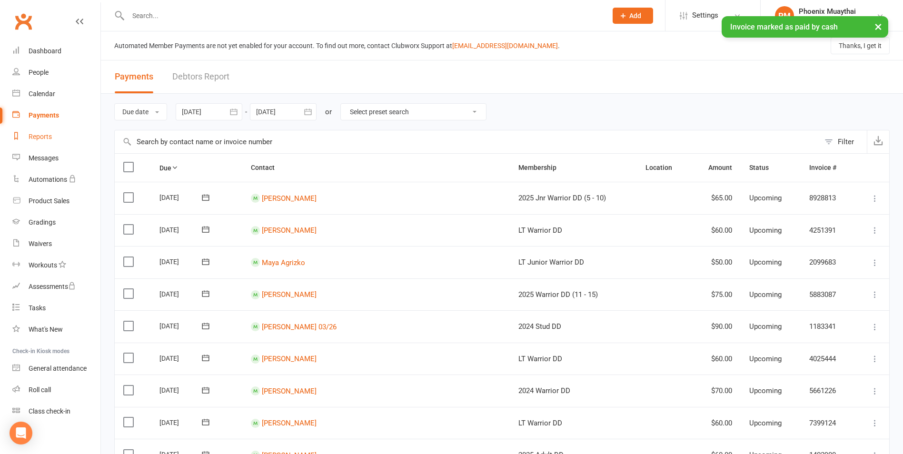
click at [51, 135] on div "Reports" at bounding box center [40, 137] width 23 height 8
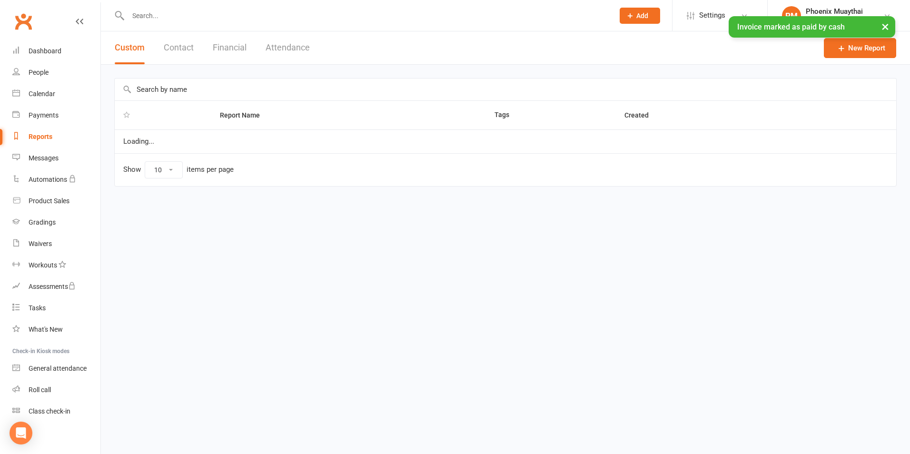
select select "100"
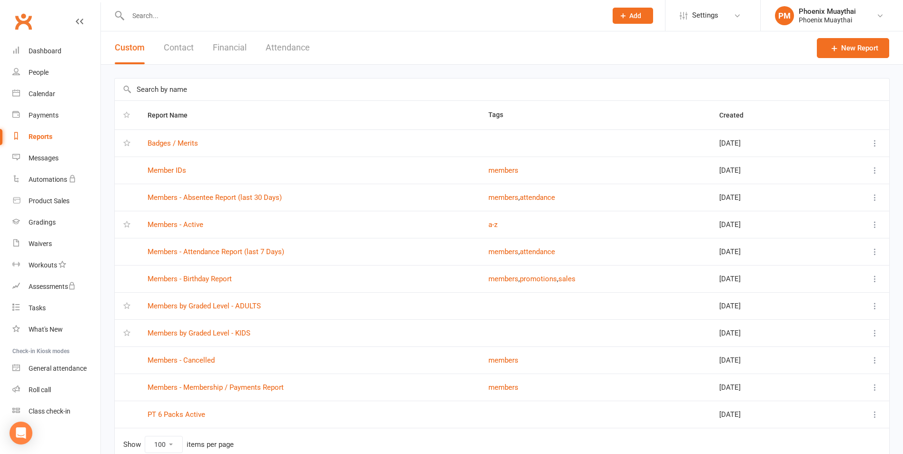
click at [230, 58] on button "Financial" at bounding box center [230, 47] width 34 height 33
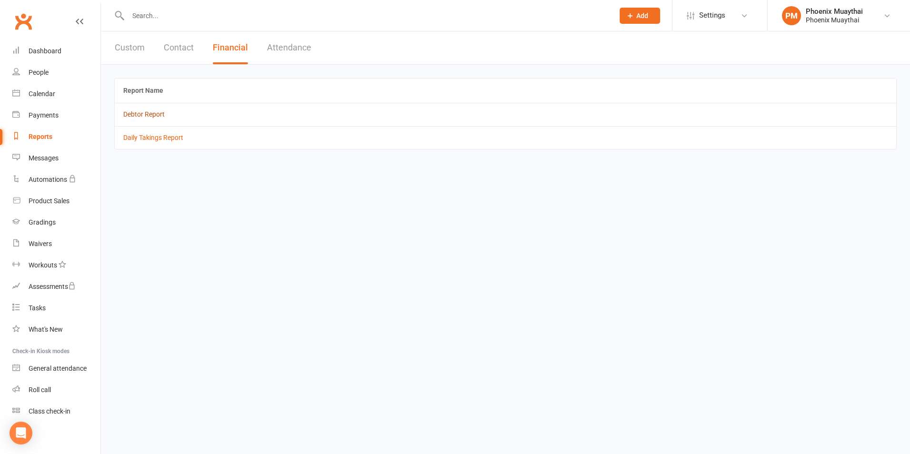
click at [160, 116] on link "Debtor Report" at bounding box center [143, 114] width 41 height 8
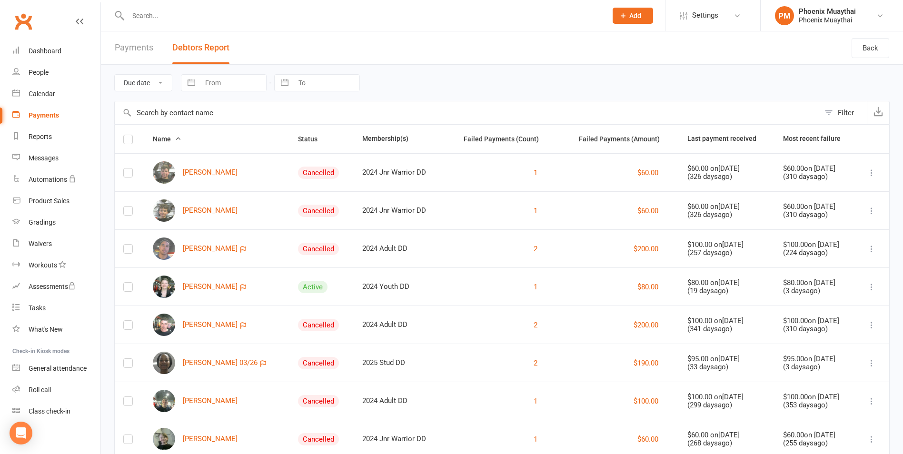
click at [137, 49] on link "Payments" at bounding box center [134, 47] width 39 height 33
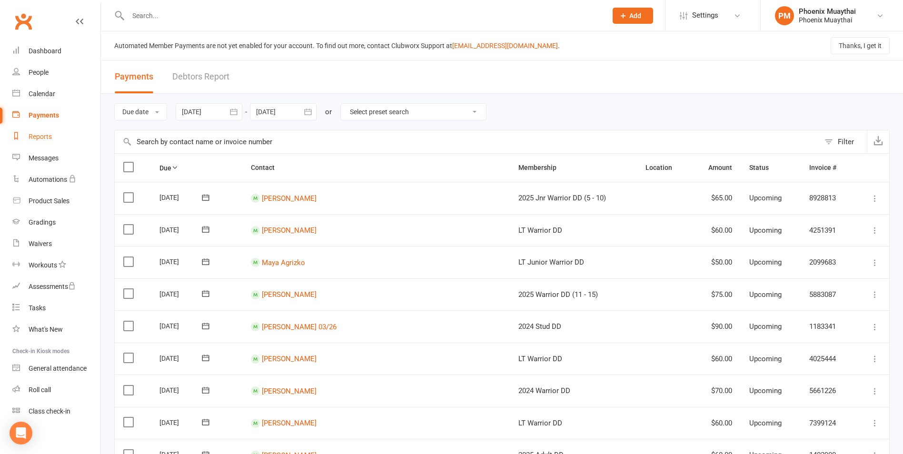
click at [55, 132] on link "Reports" at bounding box center [56, 136] width 88 height 21
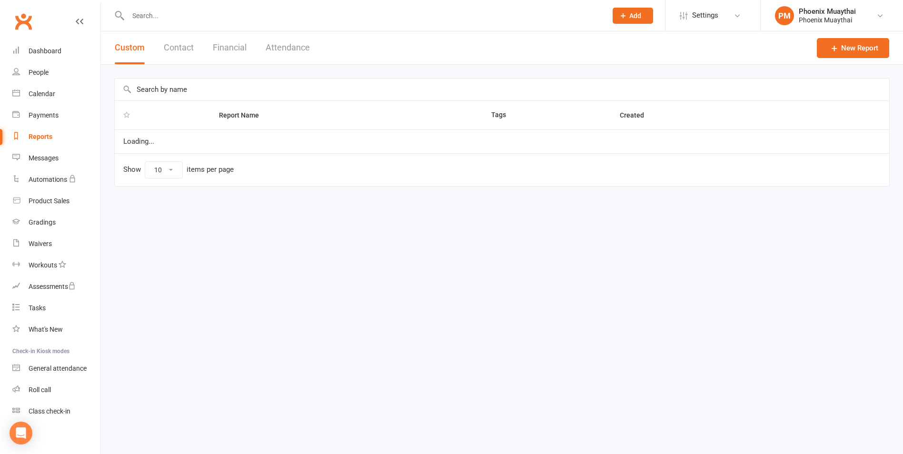
select select "100"
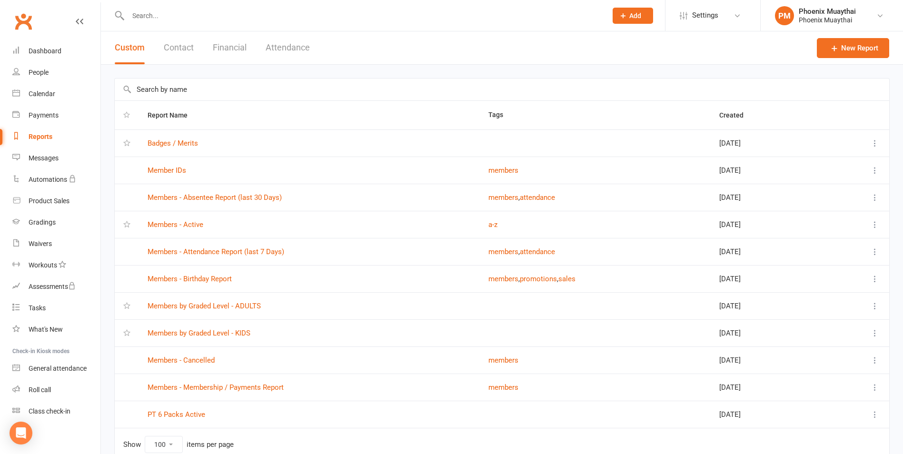
click at [221, 47] on button "Financial" at bounding box center [230, 47] width 34 height 33
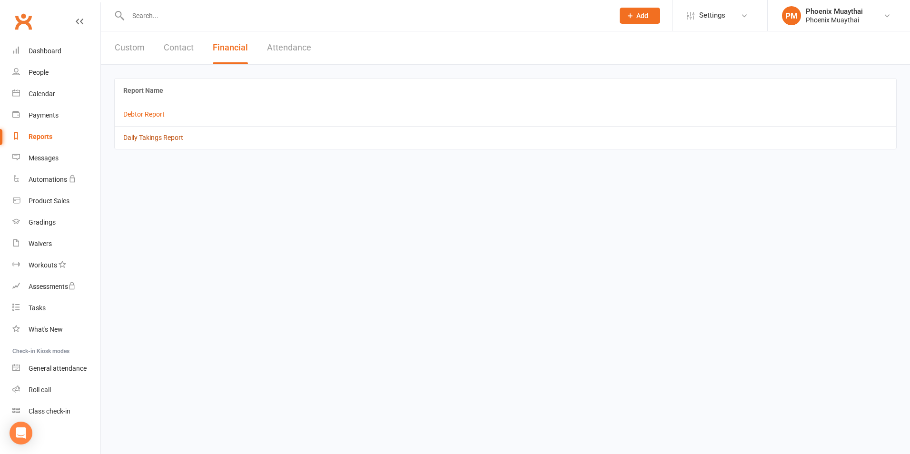
click at [172, 140] on link "Daily Takings Report" at bounding box center [153, 138] width 60 height 8
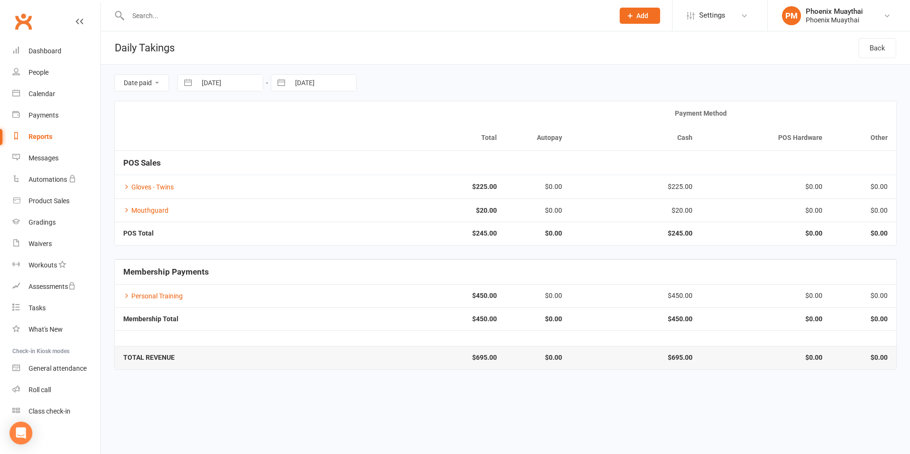
click at [190, 15] on input "text" at bounding box center [366, 15] width 482 height 13
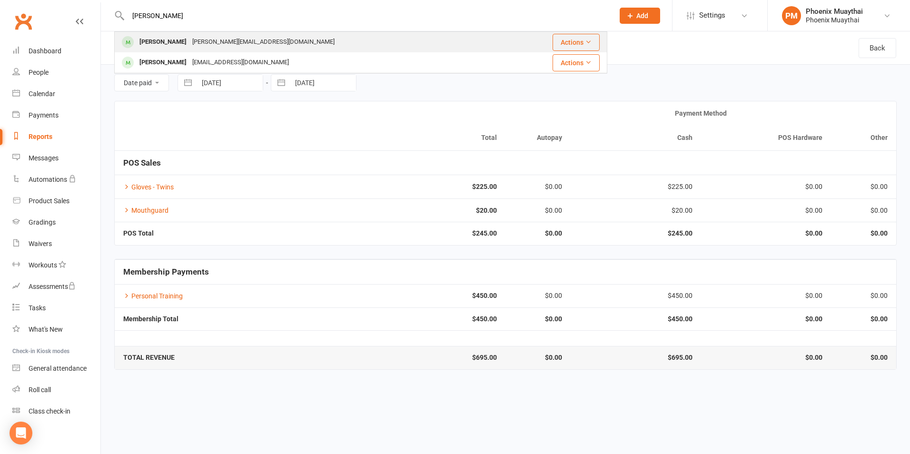
type input "anthony"
click at [186, 44] on div "[PERSON_NAME]" at bounding box center [163, 42] width 53 height 14
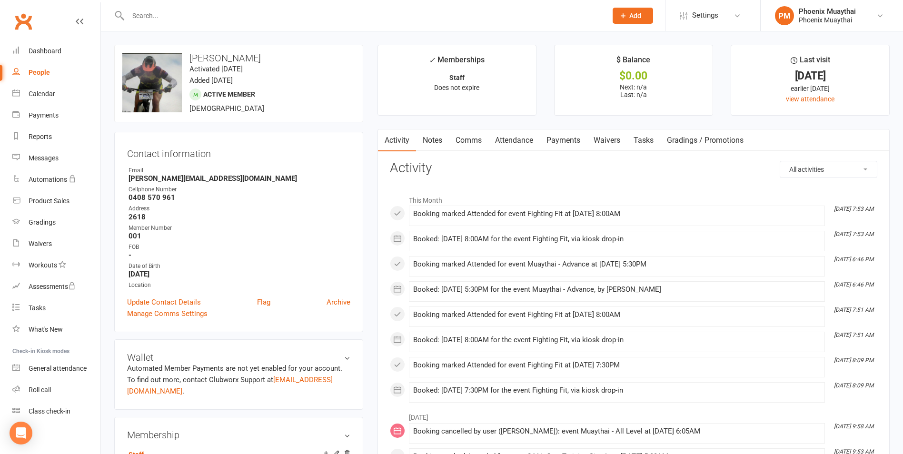
click at [573, 139] on link "Payments" at bounding box center [563, 140] width 47 height 22
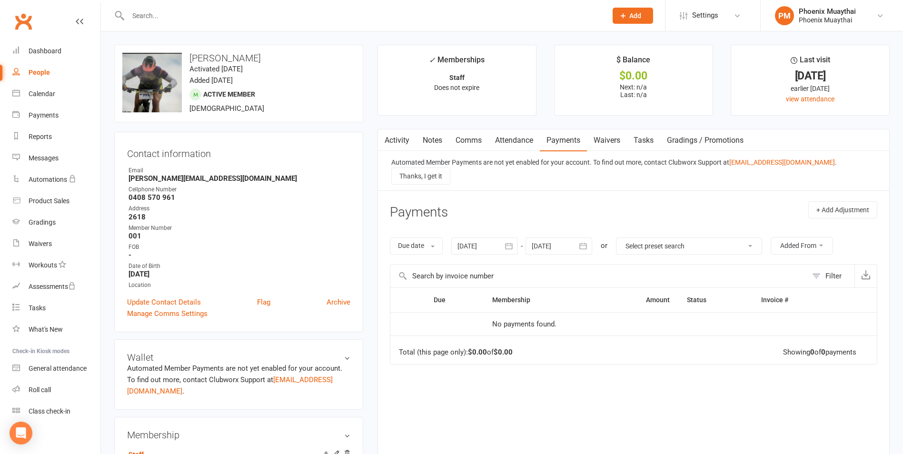
click at [409, 147] on link "Activity" at bounding box center [397, 140] width 38 height 22
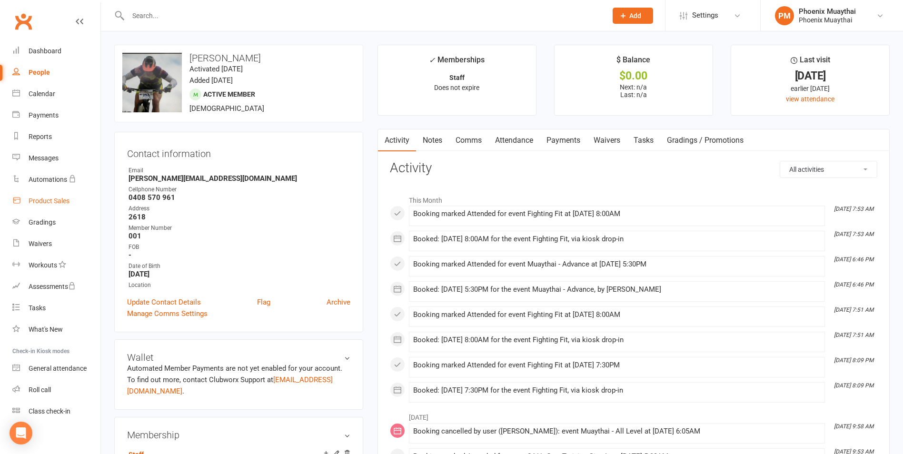
drag, startPoint x: 54, startPoint y: 202, endPoint x: 60, endPoint y: 199, distance: 6.4
click at [54, 202] on div "Product Sales" at bounding box center [49, 201] width 41 height 8
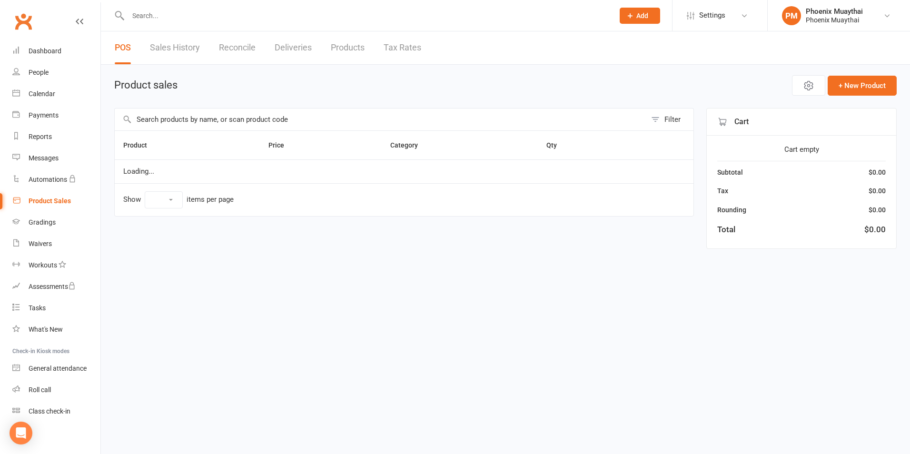
select select "100"
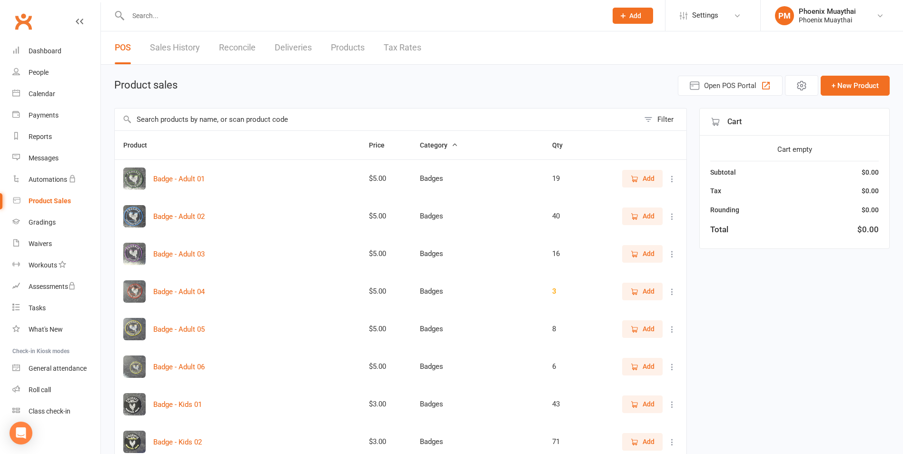
click at [174, 124] on input "text" at bounding box center [377, 119] width 524 height 22
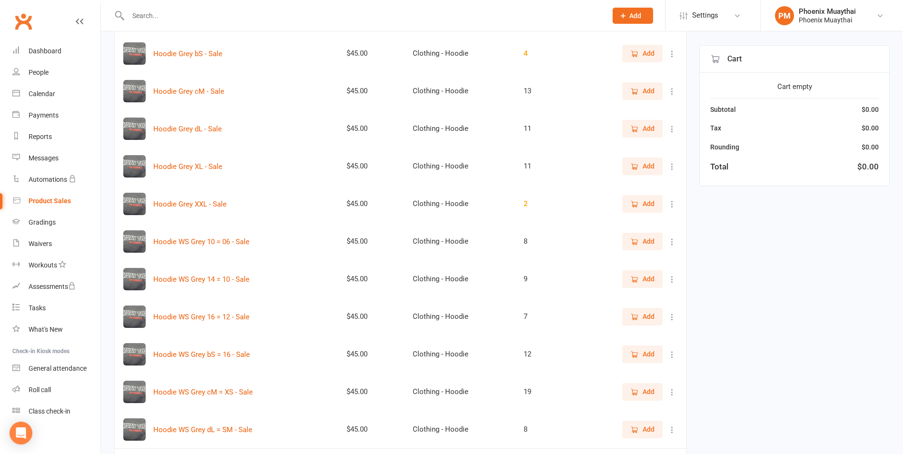
scroll to position [190, 0]
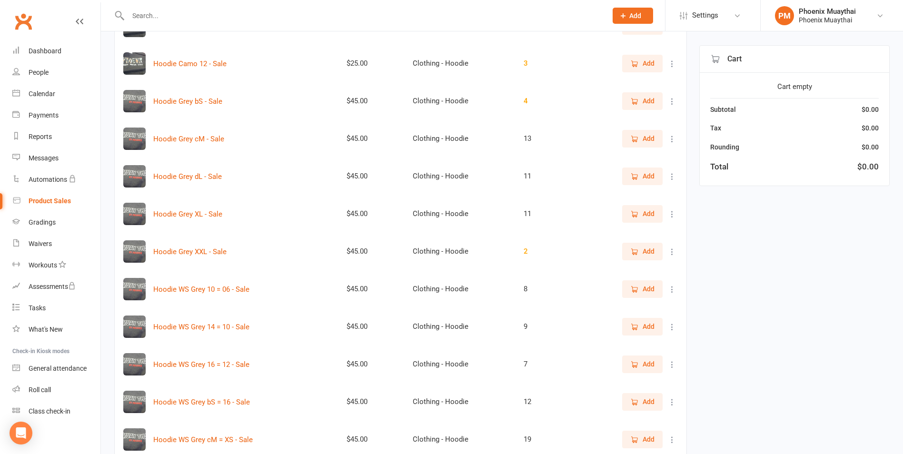
type input "hoodie"
click at [639, 217] on span "Add" at bounding box center [642, 213] width 24 height 10
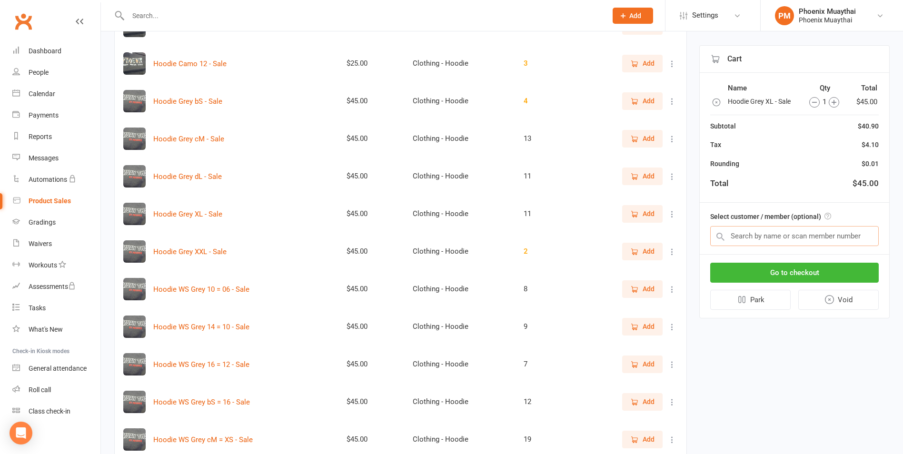
click at [750, 238] on input "text" at bounding box center [794, 236] width 168 height 20
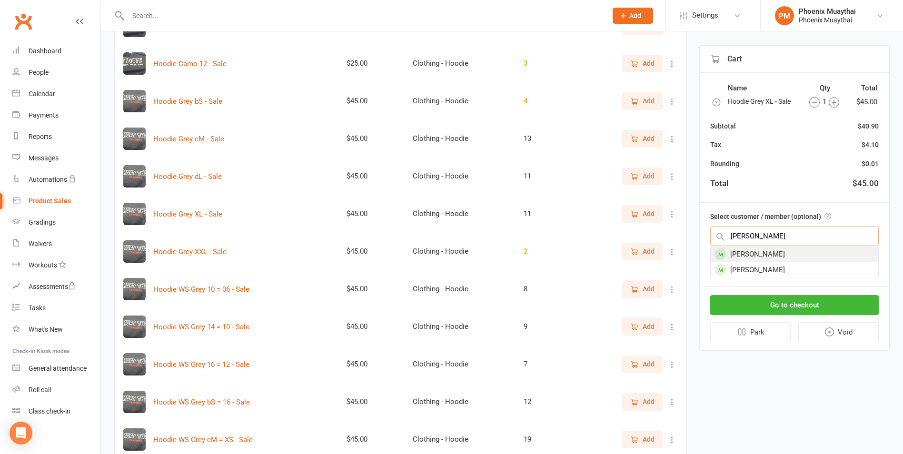
type input "anthony"
click at [764, 252] on div "[PERSON_NAME]" at bounding box center [793, 254] width 167 height 16
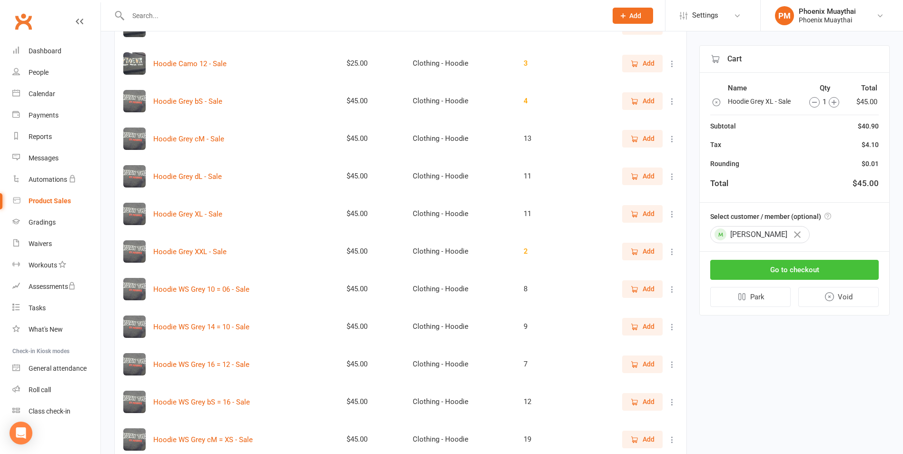
click at [791, 261] on button "Go to checkout" at bounding box center [794, 270] width 168 height 20
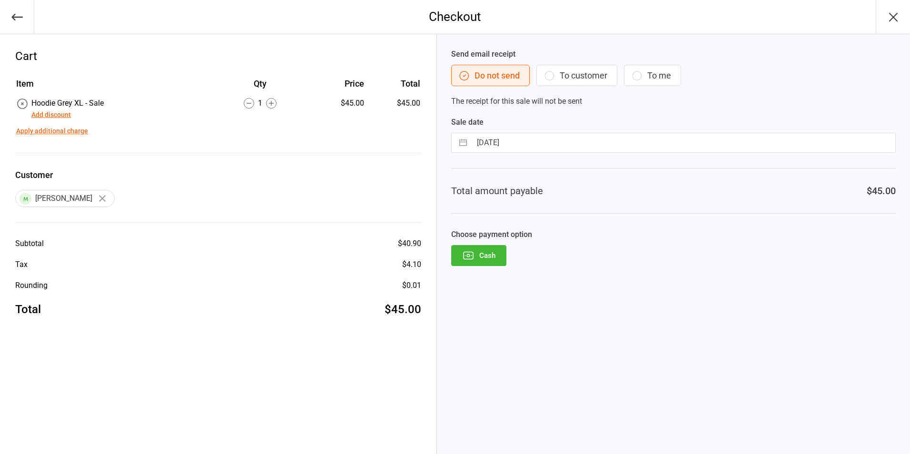
click at [55, 116] on button "Add discount" at bounding box center [50, 115] width 39 height 10
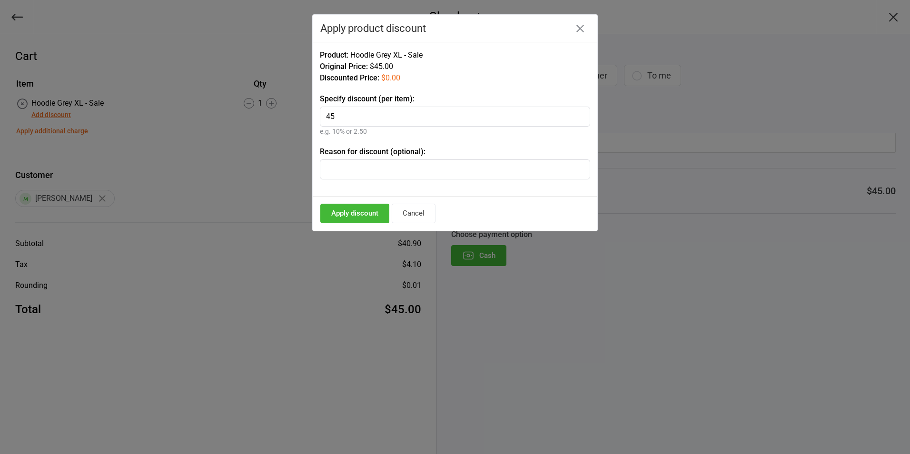
type input "45"
click at [338, 218] on button "Apply discount" at bounding box center [354, 214] width 69 height 20
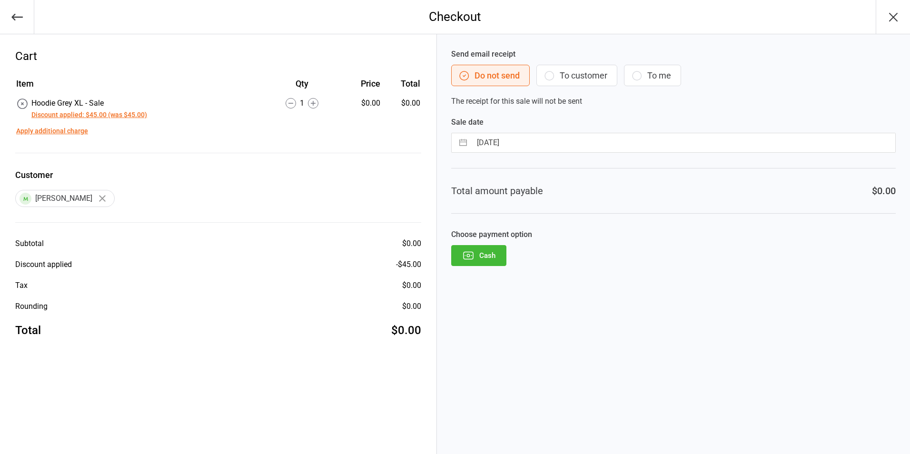
click at [471, 259] on icon "button" at bounding box center [468, 255] width 10 height 7
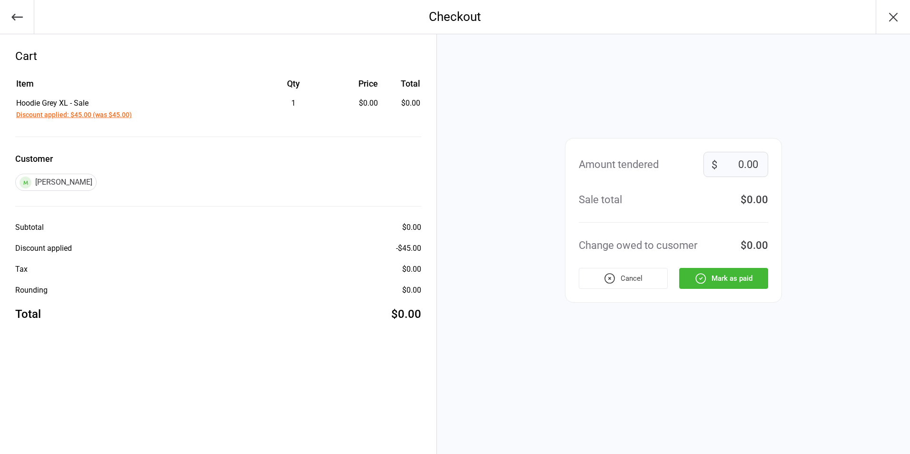
click at [735, 285] on button "Mark as paid" at bounding box center [723, 278] width 89 height 21
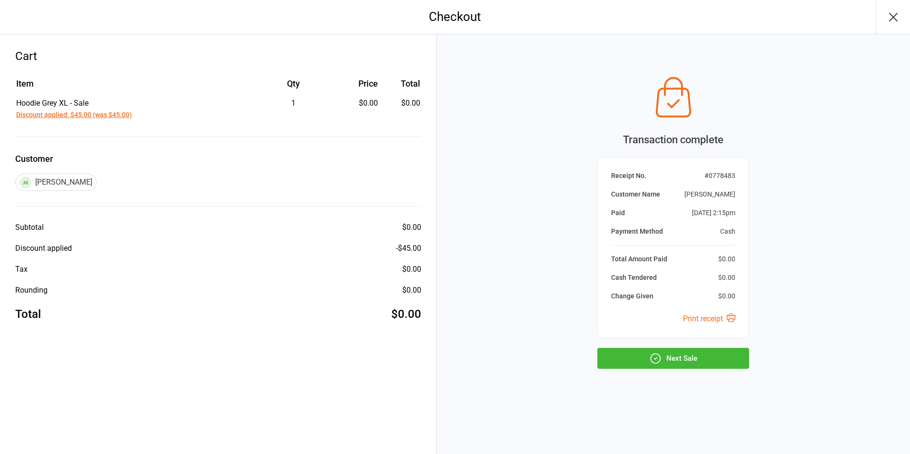
click at [687, 348] on button "Next Sale" at bounding box center [673, 358] width 152 height 21
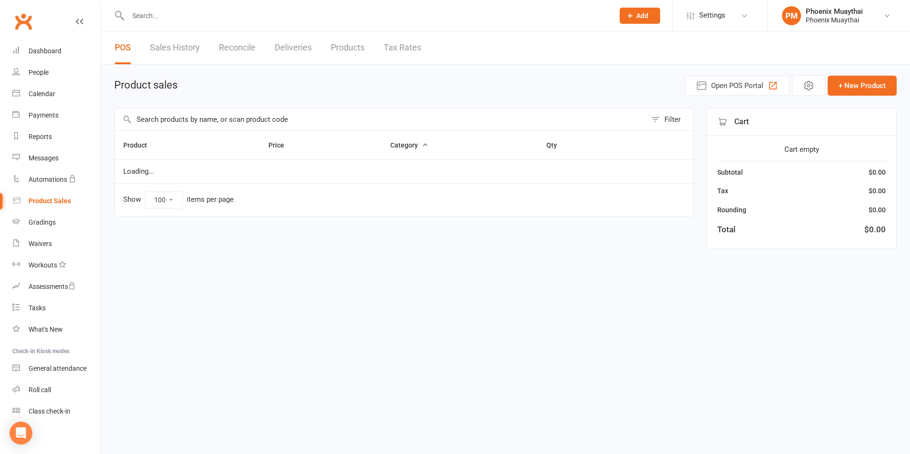
select select "100"
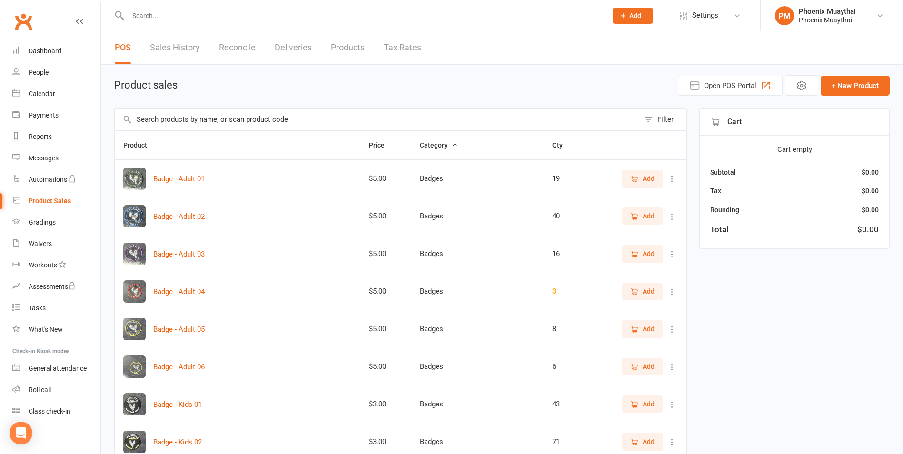
click at [26, 20] on link "Clubworx" at bounding box center [23, 22] width 24 height 24
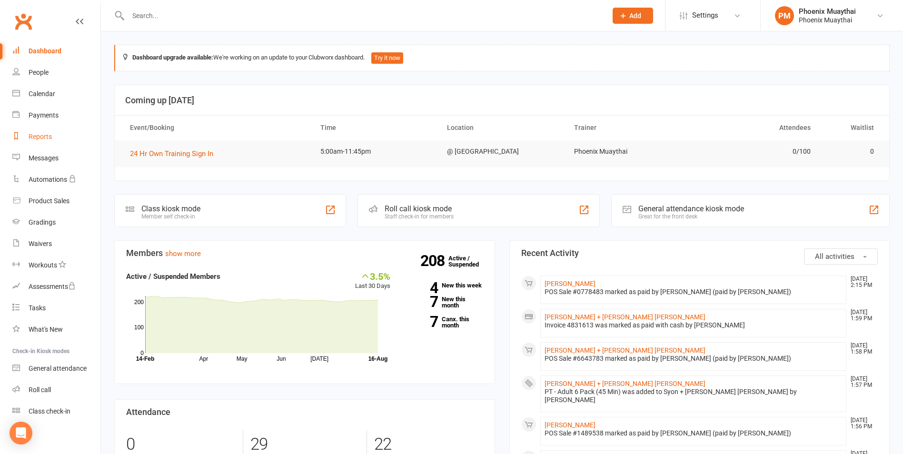
click at [54, 141] on link "Reports" at bounding box center [56, 136] width 88 height 21
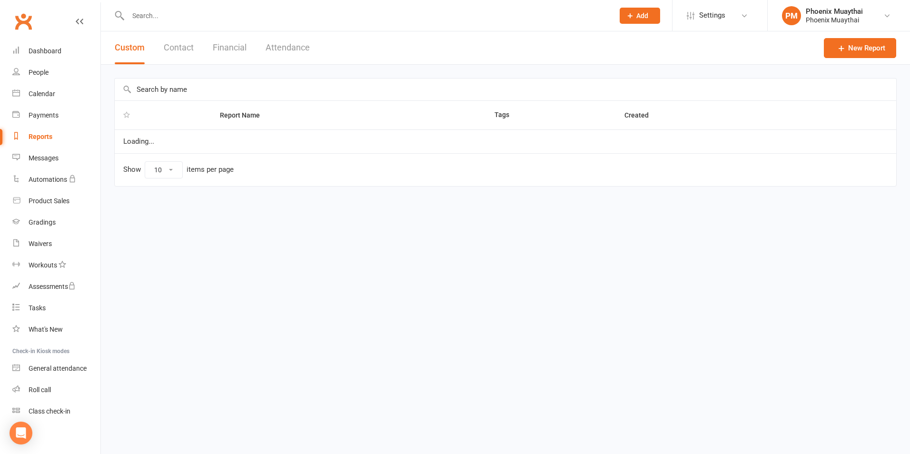
select select "100"
click at [180, 51] on button "Contact" at bounding box center [179, 47] width 30 height 33
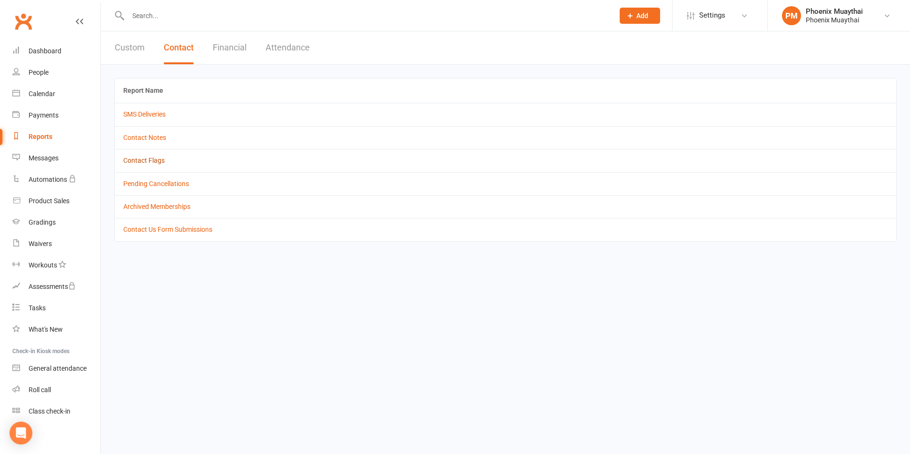
click at [152, 157] on link "Contact Flags" at bounding box center [143, 161] width 41 height 8
select select "active_only"
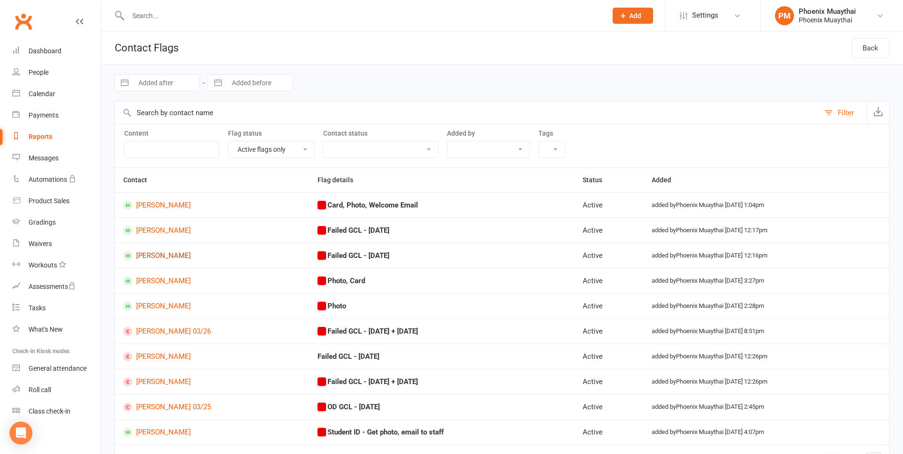
scroll to position [48, 0]
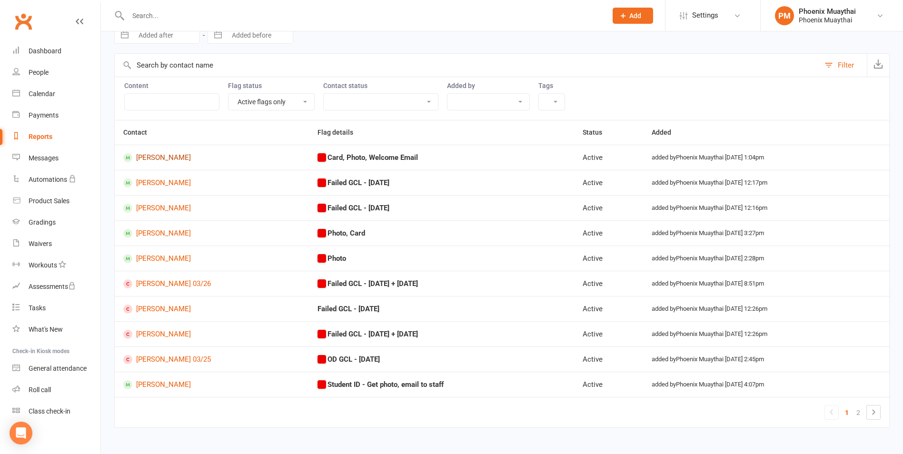
click at [166, 154] on link "[PERSON_NAME]" at bounding box center [211, 157] width 177 height 9
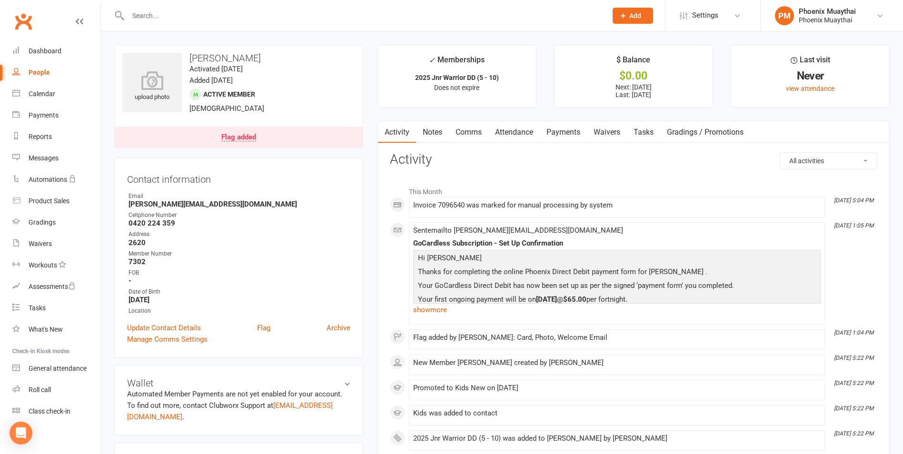
select select "active_only"
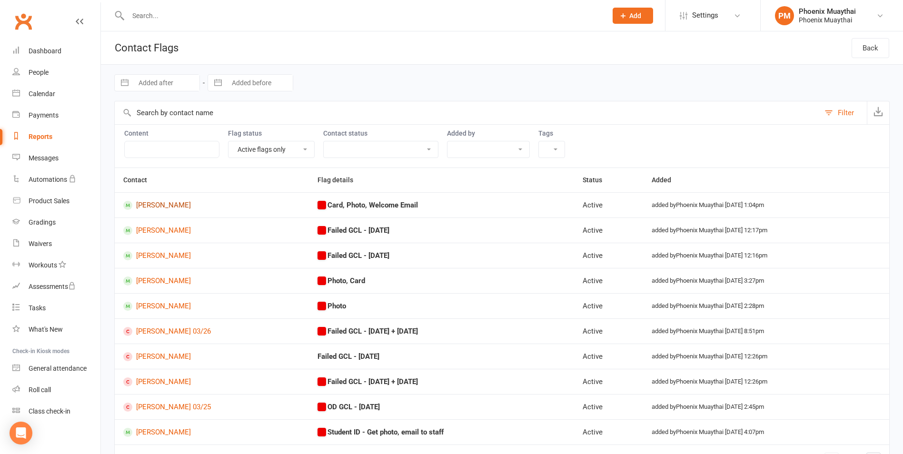
click at [161, 207] on link "[PERSON_NAME]" at bounding box center [211, 205] width 177 height 9
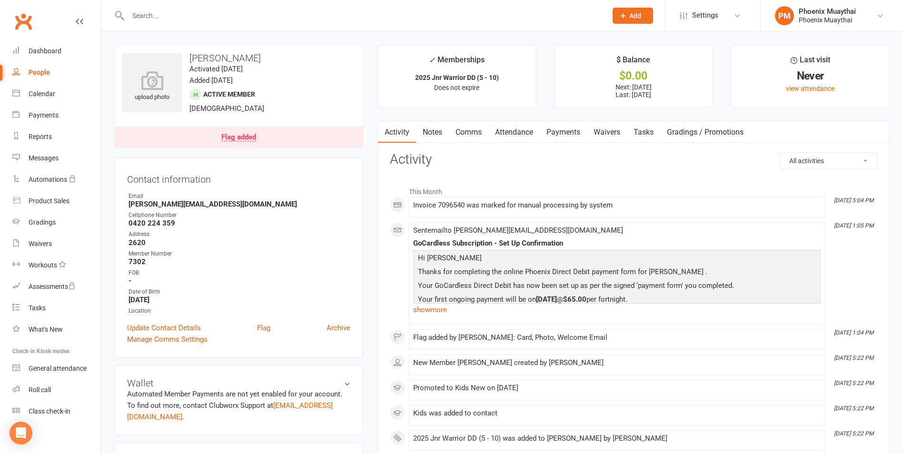
click at [580, 131] on link "Payments" at bounding box center [563, 132] width 47 height 22
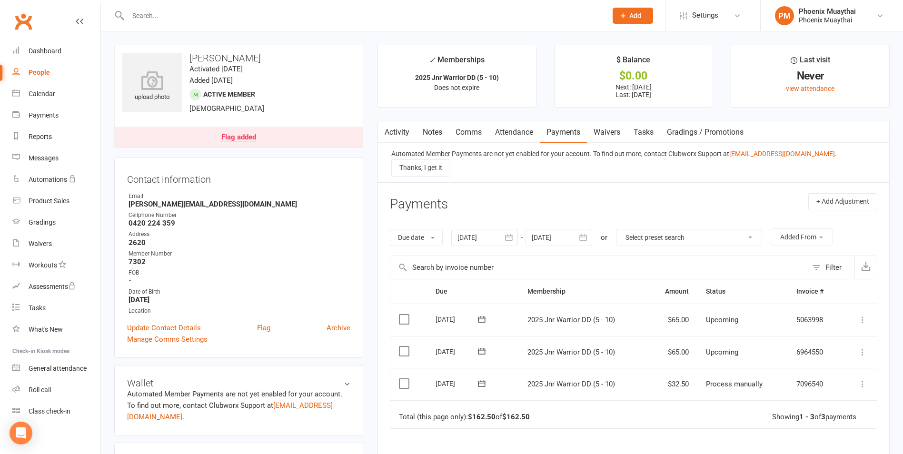
click at [240, 134] on div "Flag added" at bounding box center [238, 138] width 35 height 8
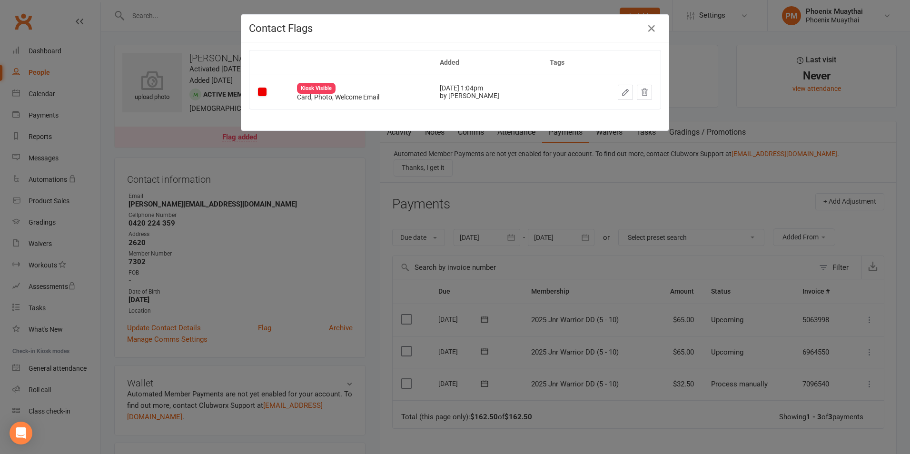
click at [176, 116] on div "Contact Flags Added Tags Kiosk Visible Card, Photo, Welcome Email [DATE] 1:04pm…" at bounding box center [455, 227] width 910 height 454
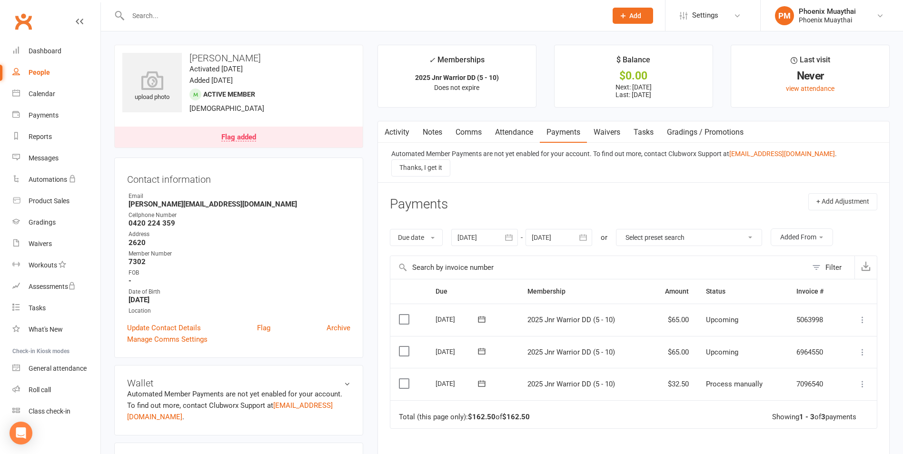
click at [19, 37] on div "Clubworx" at bounding box center [50, 27] width 100 height 35
click at [23, 24] on link "Clubworx" at bounding box center [23, 22] width 24 height 24
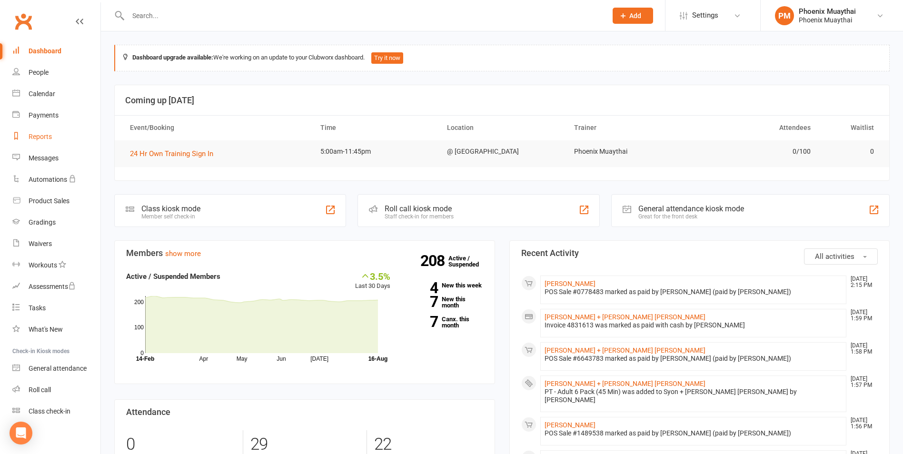
click at [68, 140] on link "Reports" at bounding box center [56, 136] width 88 height 21
